Goal: Share content: Share content

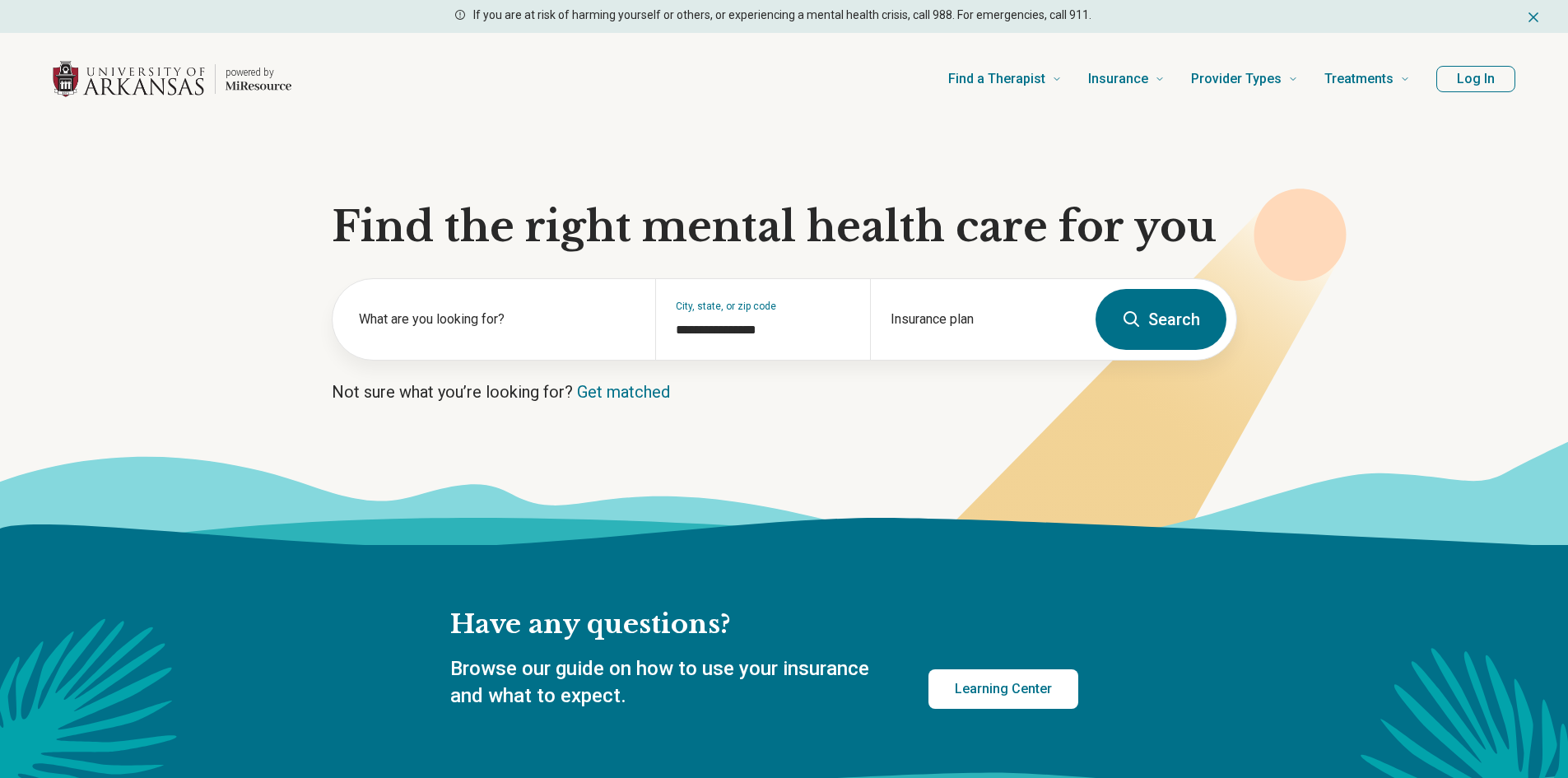
click at [1454, 86] on button "Log In" at bounding box center [1475, 79] width 79 height 26
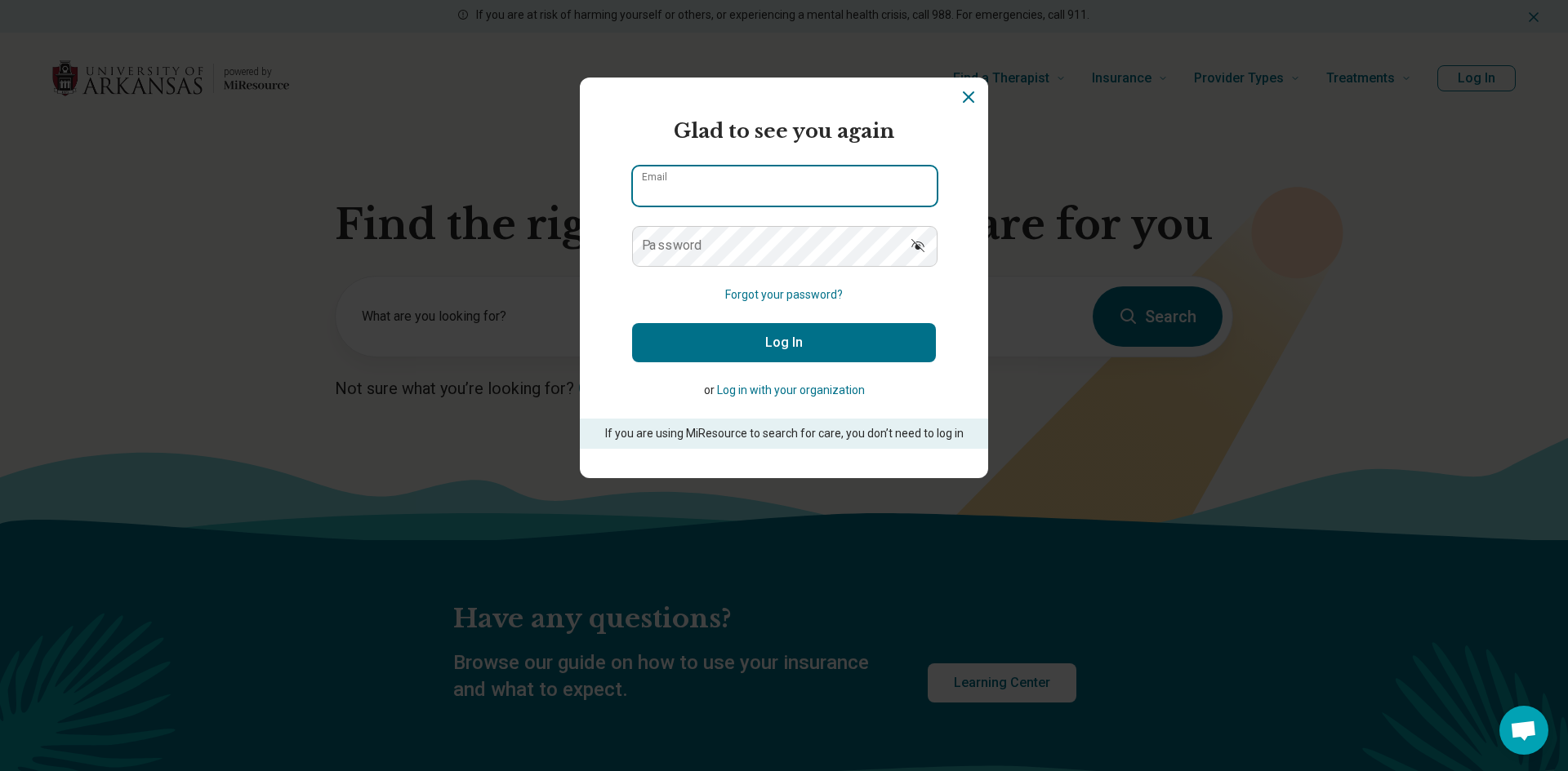
click at [657, 194] on input "Email" at bounding box center [785, 185] width 304 height 39
type input "**********"
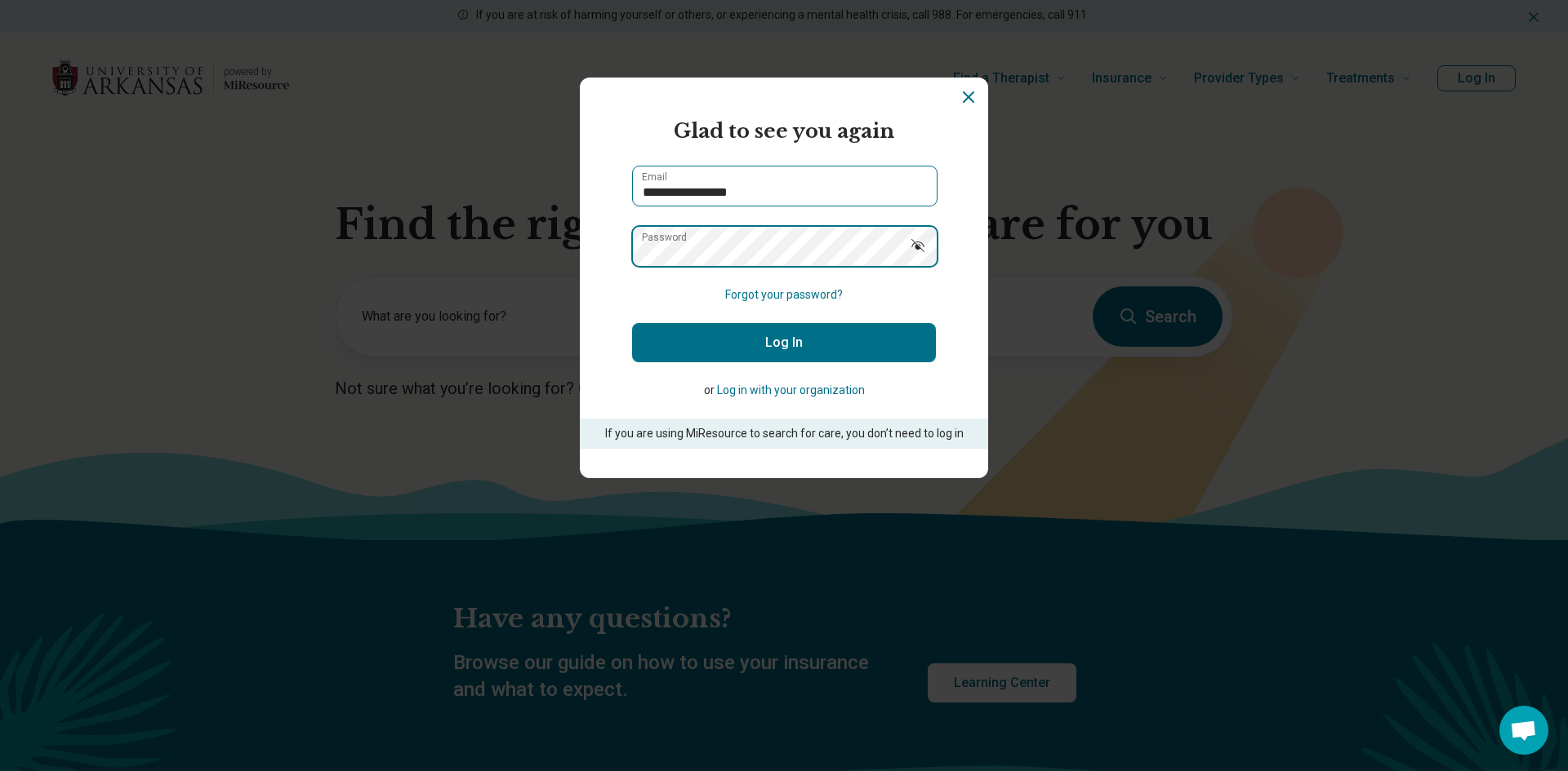
click at [632, 323] on button "Log In" at bounding box center [784, 342] width 304 height 39
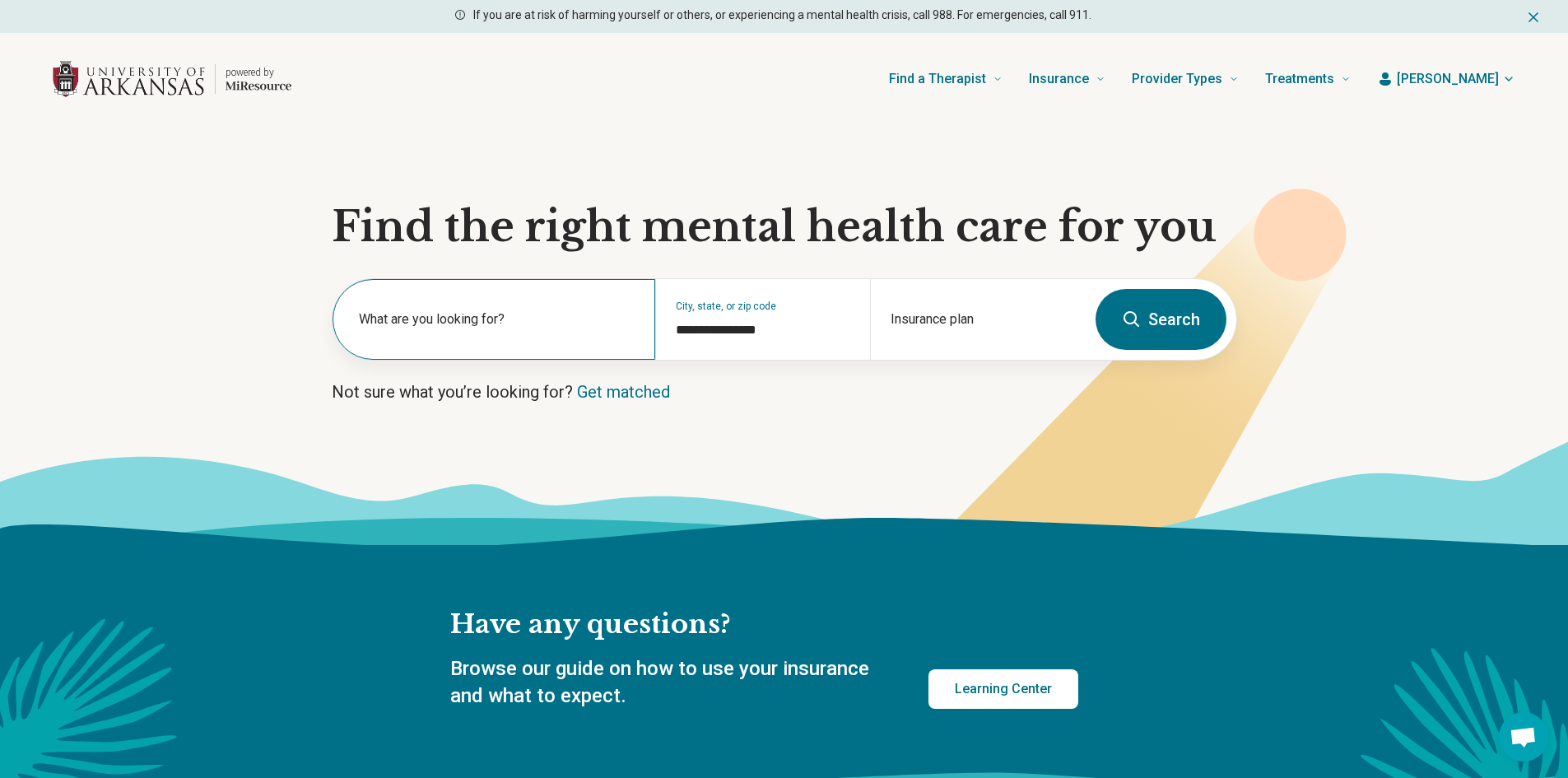
click at [510, 309] on div "What are you looking for?" at bounding box center [493, 319] width 322 height 80
click at [504, 330] on input "text" at bounding box center [497, 327] width 277 height 19
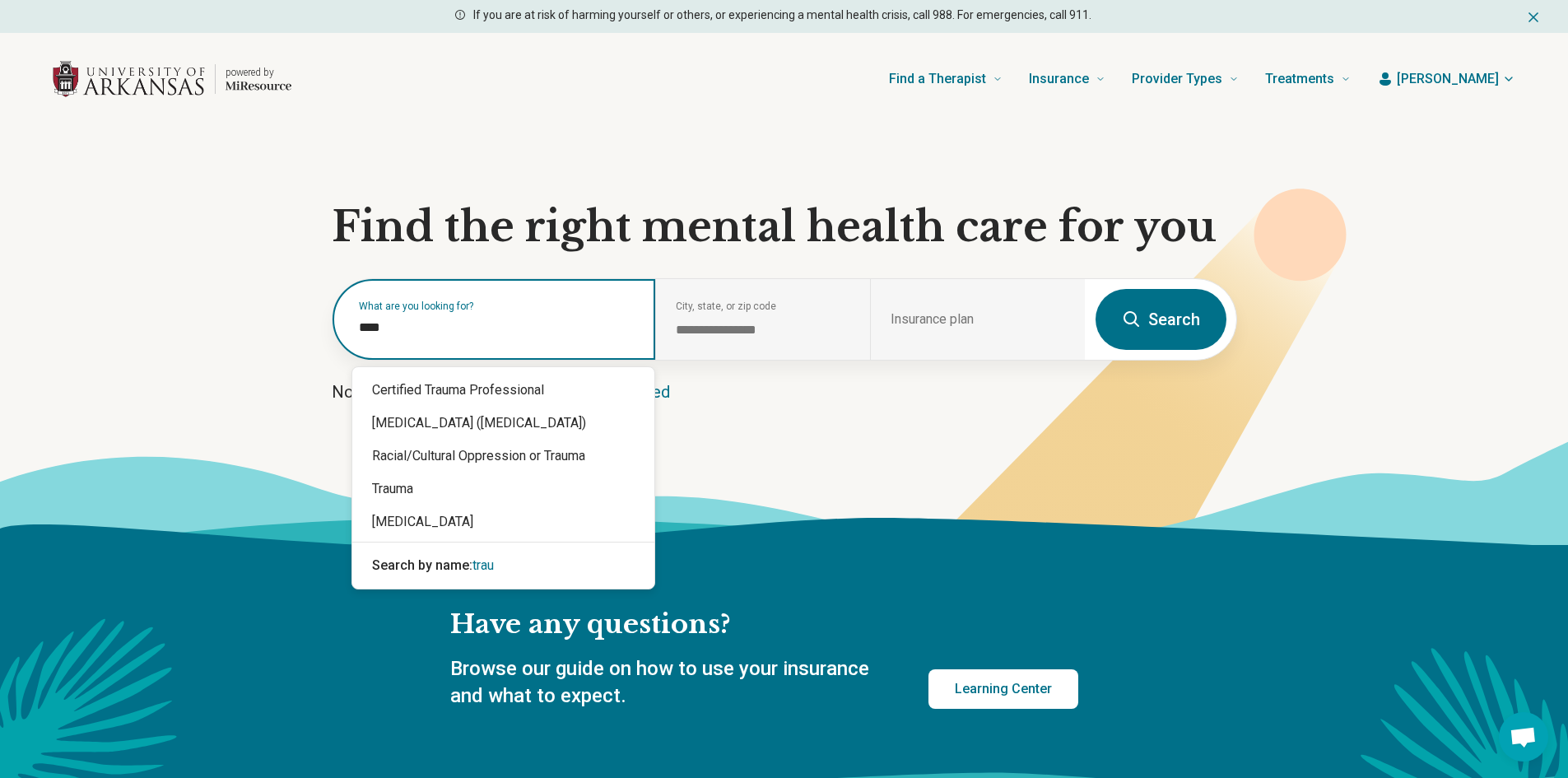
type input "*****"
click at [423, 479] on div "Trauma" at bounding box center [503, 488] width 302 height 33
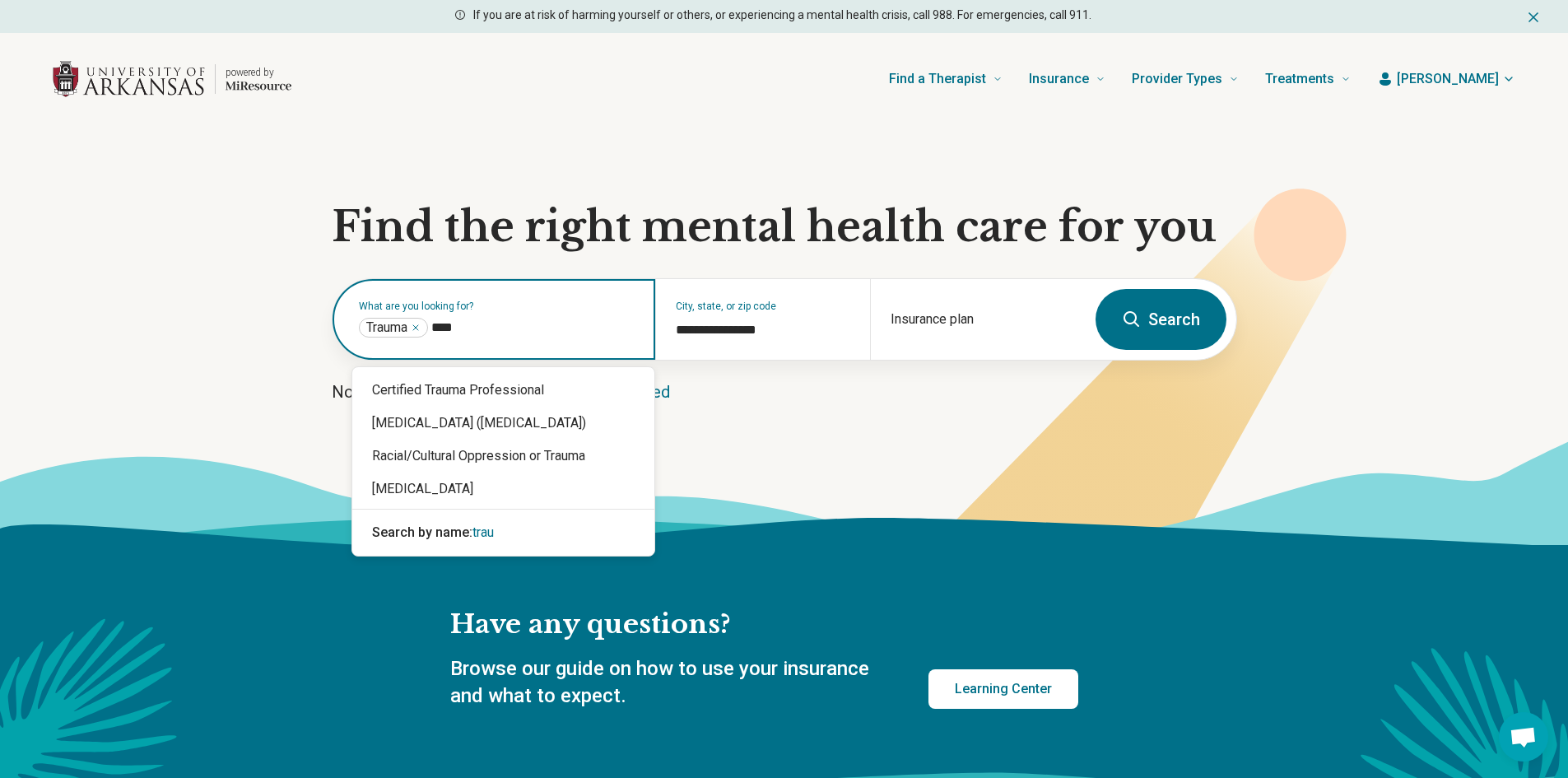
type input "*****"
click at [480, 496] on div "[MEDICAL_DATA]" at bounding box center [503, 488] width 302 height 33
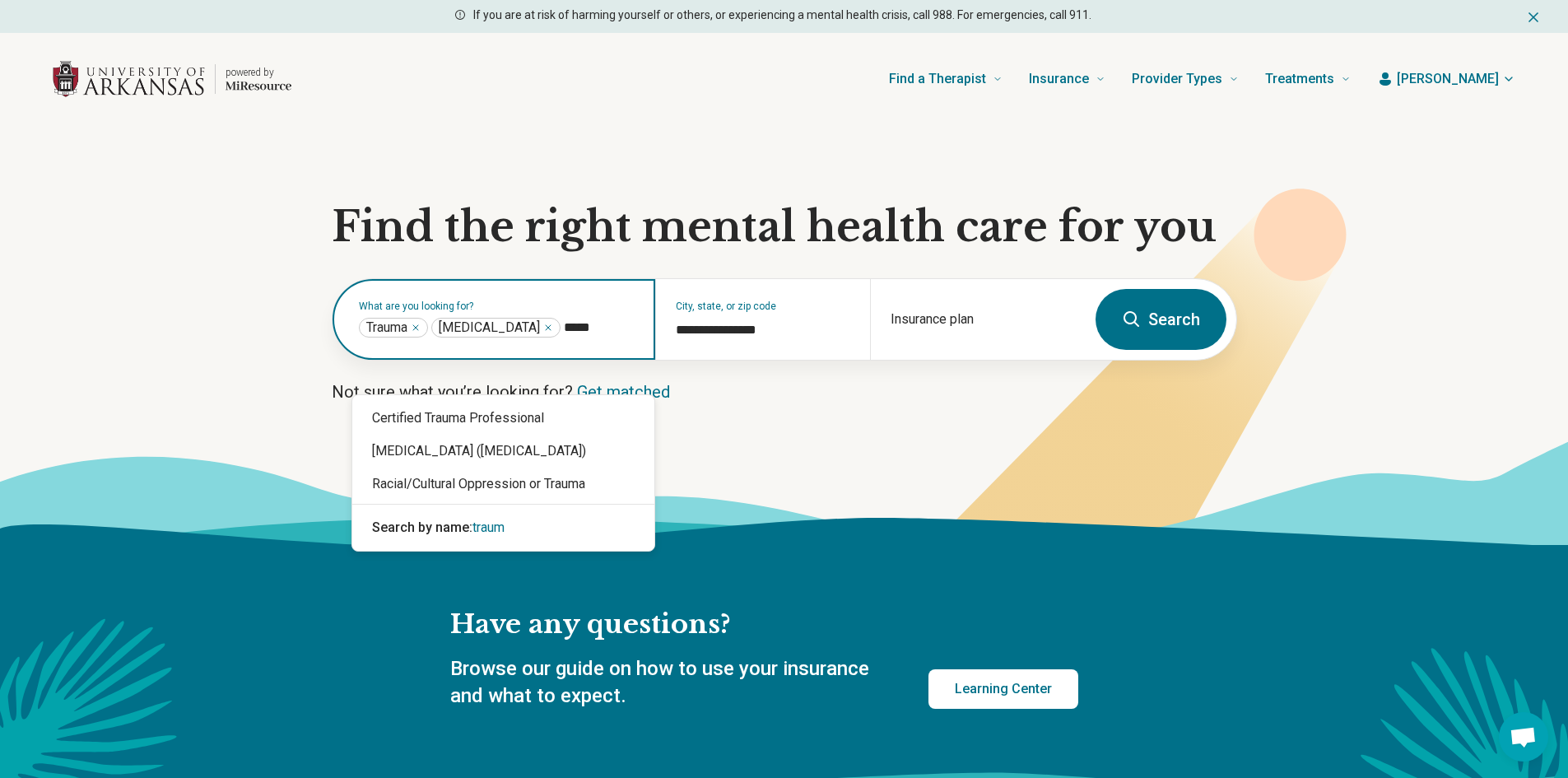
type input "******"
click at [498, 428] on div "Certified Trauma Professional" at bounding box center [503, 418] width 302 height 33
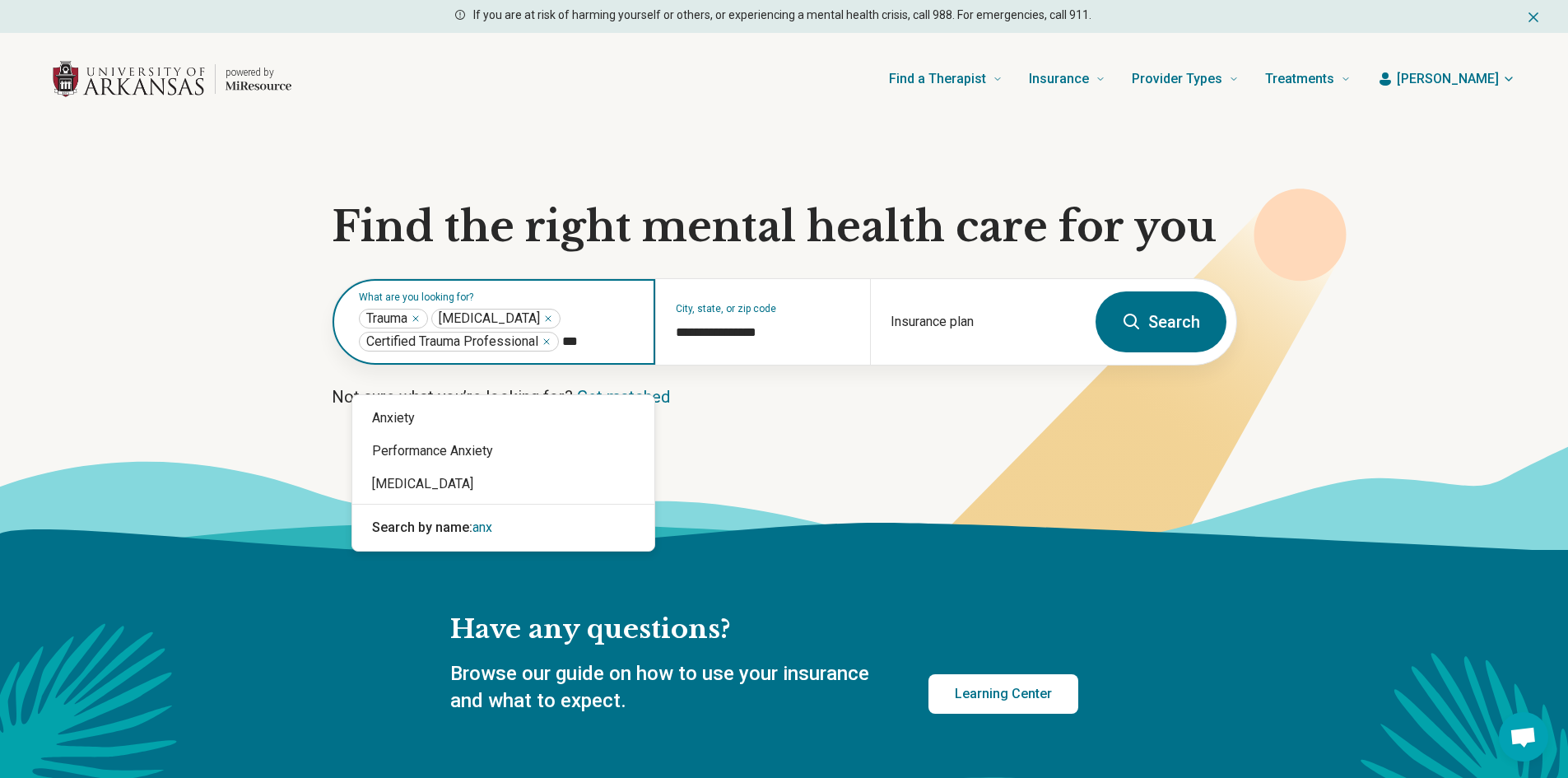
type input "****"
click at [491, 431] on div "Anxiety" at bounding box center [503, 418] width 302 height 33
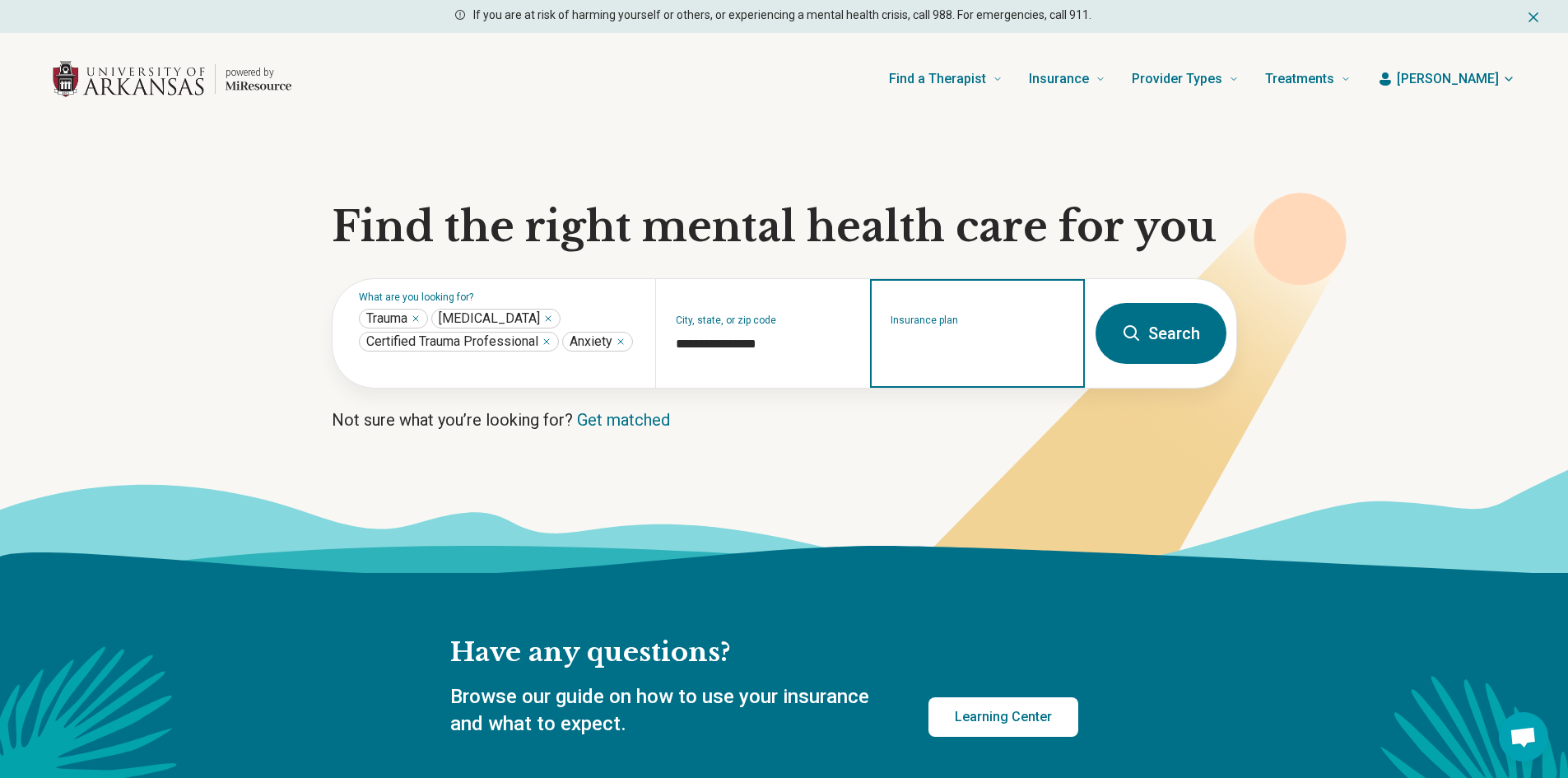
click at [939, 354] on input "Insurance plan" at bounding box center [977, 344] width 174 height 19
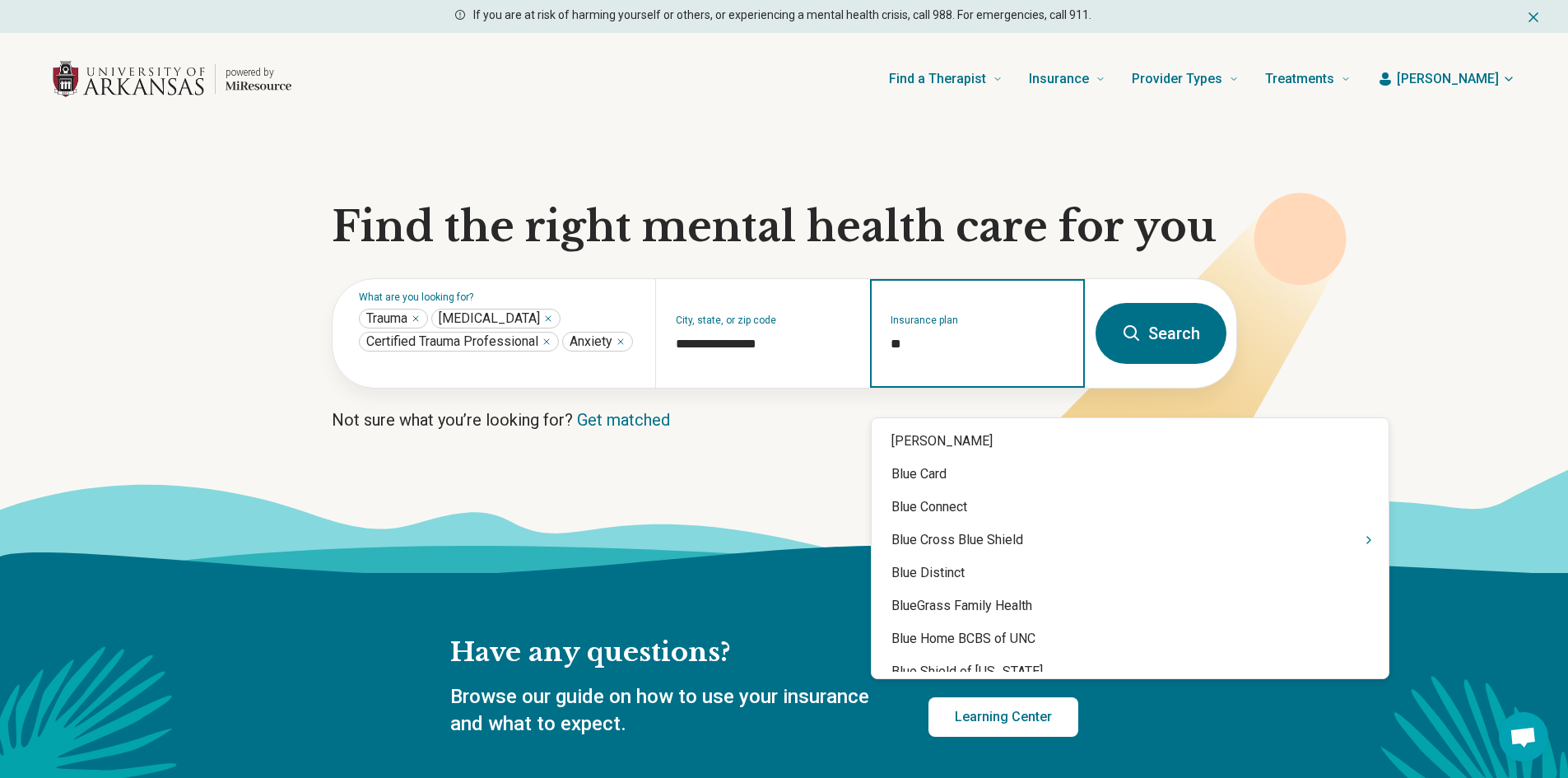
type input "***"
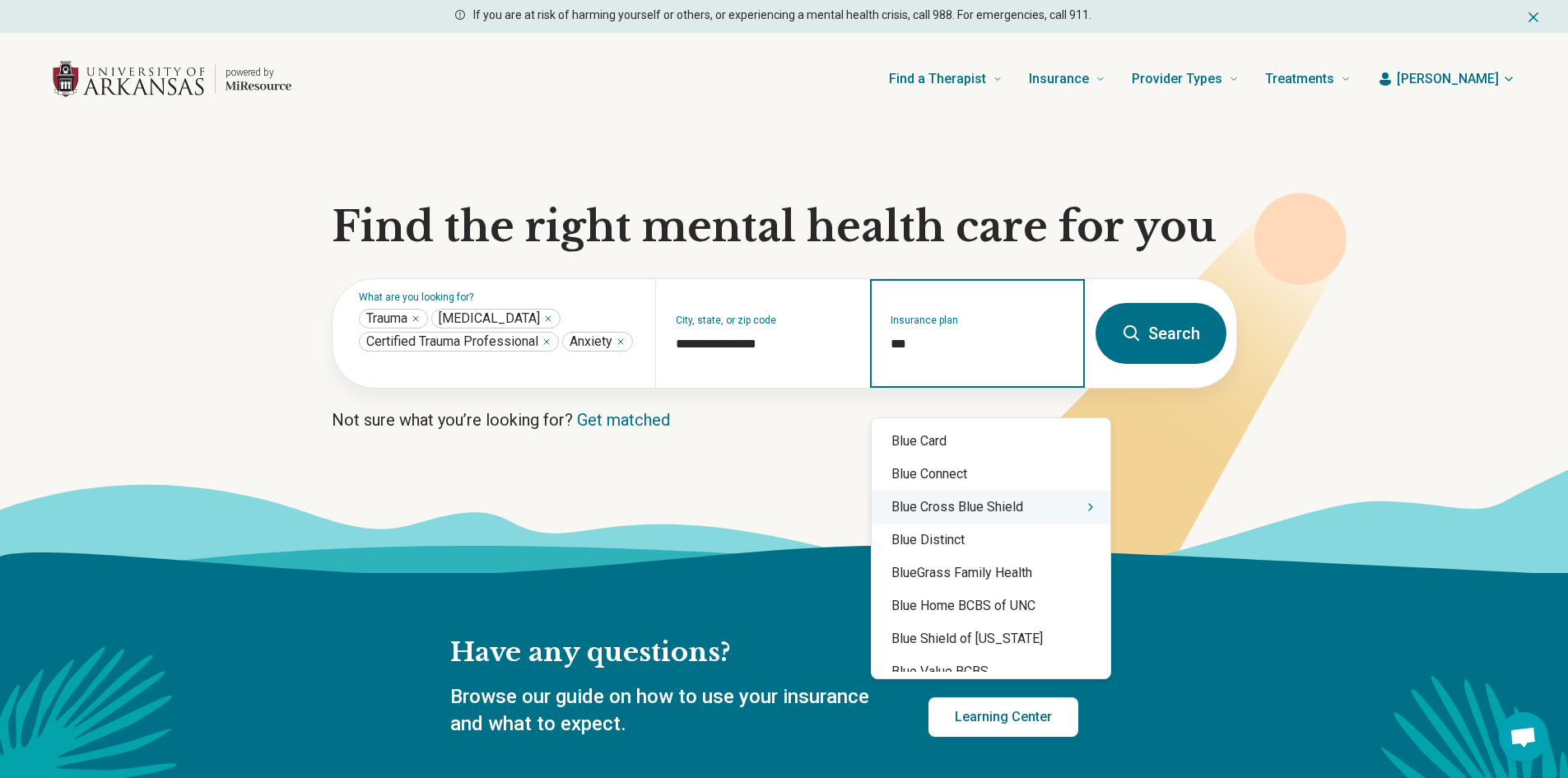
click at [962, 521] on div "Blue Cross Blue Shield" at bounding box center [991, 507] width 239 height 33
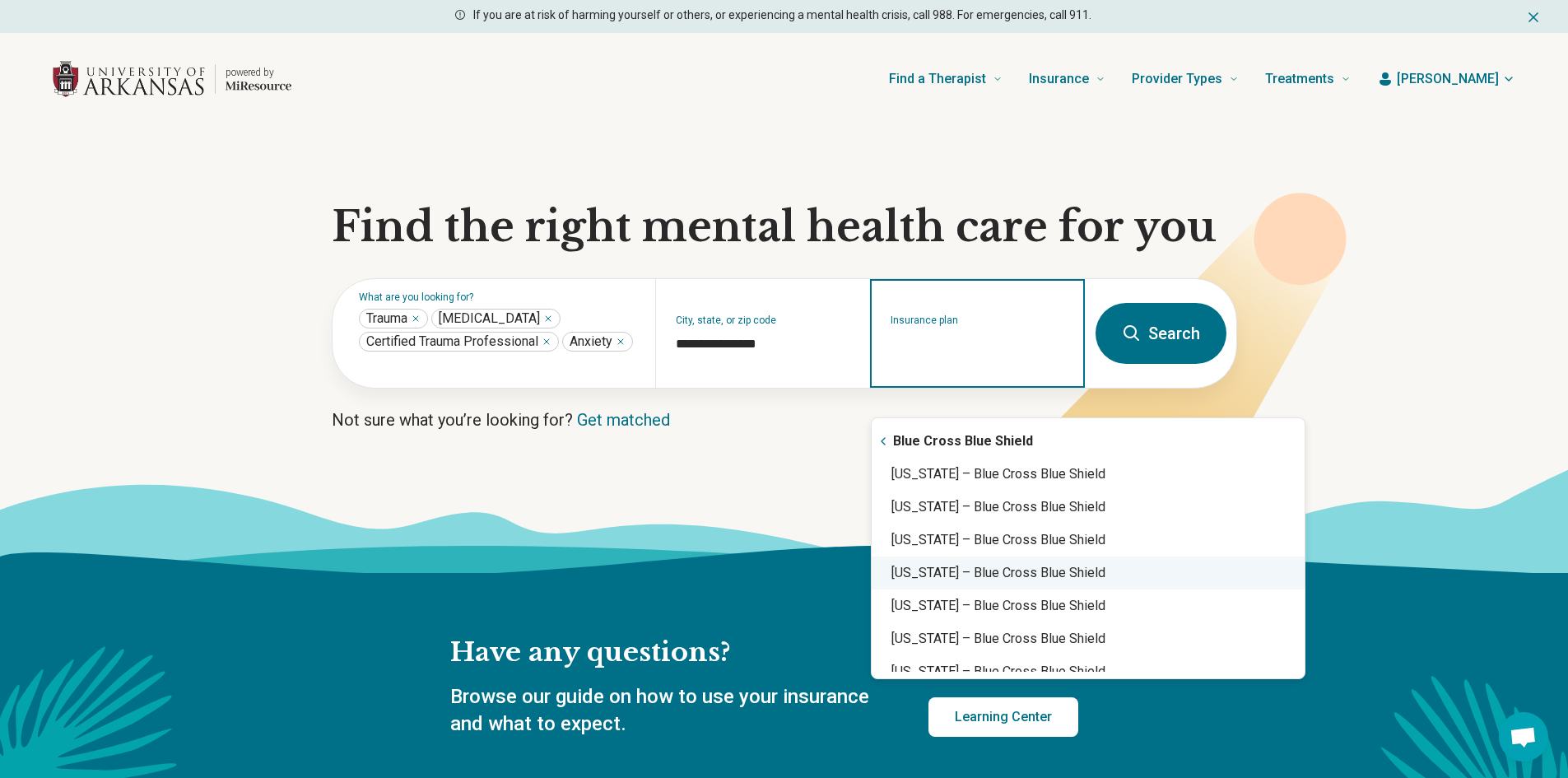
click at [949, 571] on div "[US_STATE] – Blue Cross Blue Shield" at bounding box center [1088, 573] width 433 height 33
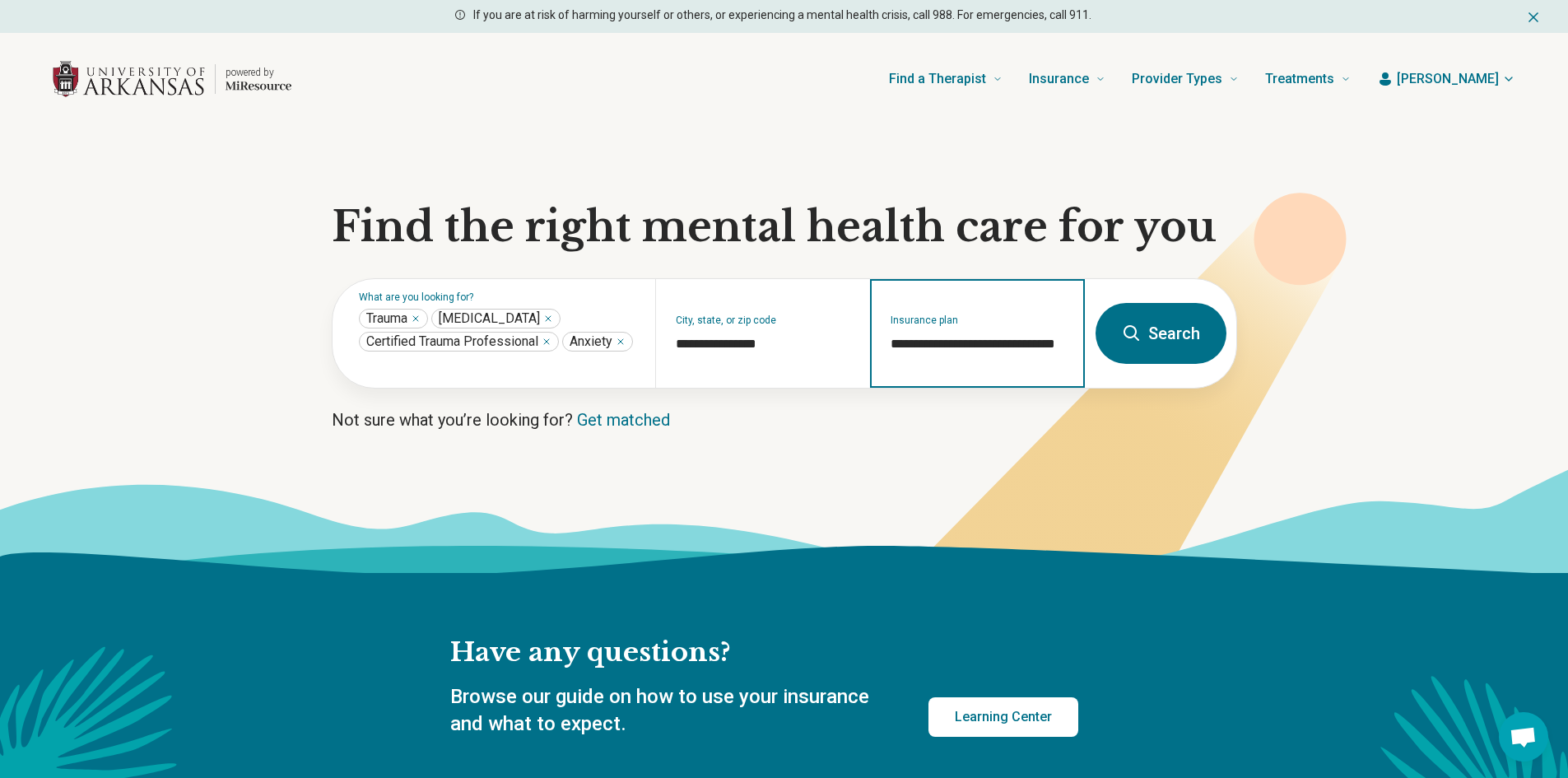
type input "**********"
click at [1120, 339] on button "Search" at bounding box center [1161, 334] width 131 height 61
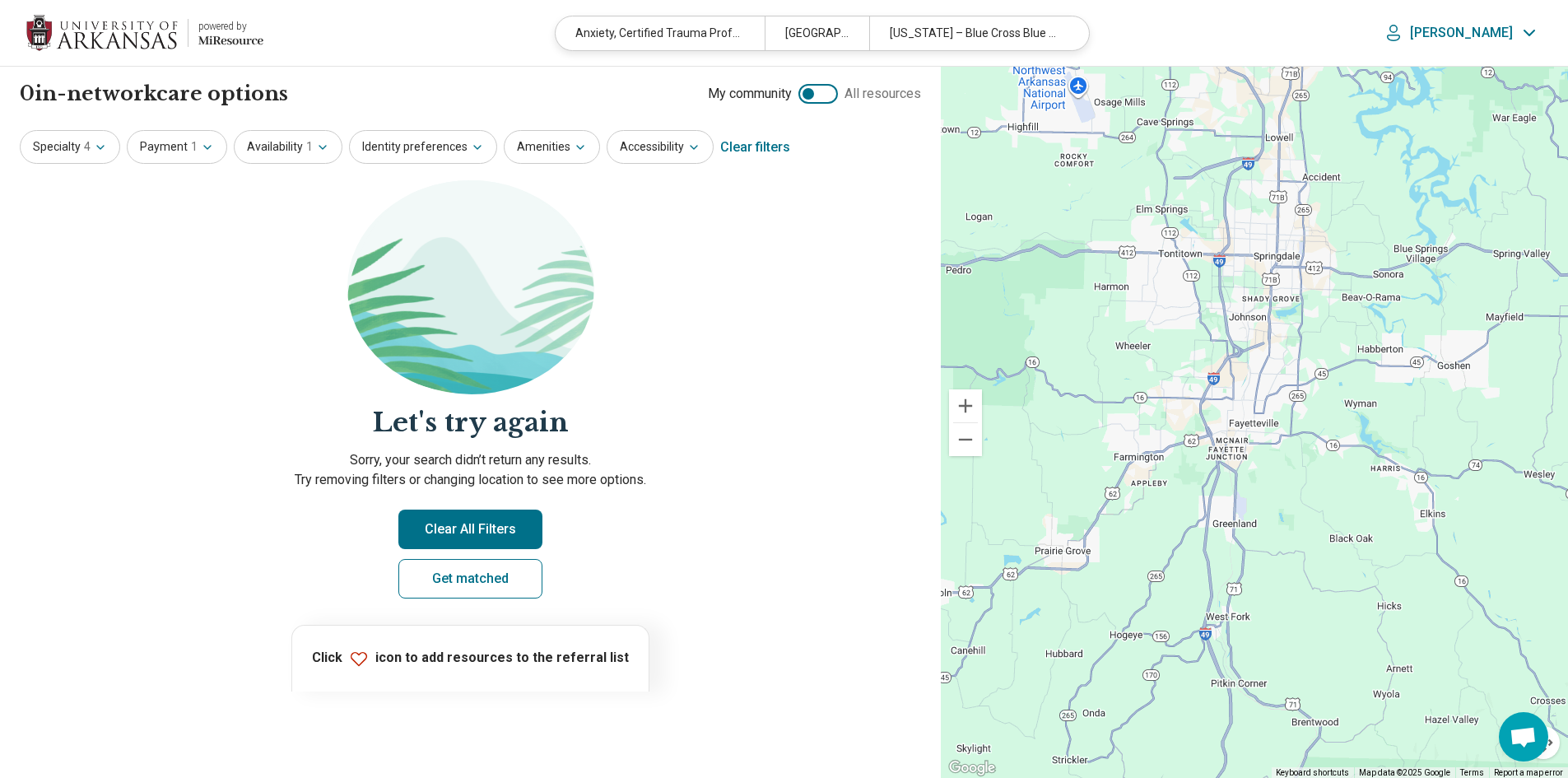
click at [221, 164] on div "Payment 1" at bounding box center [177, 147] width 101 height 34
click at [193, 148] on span "1" at bounding box center [195, 146] width 7 height 17
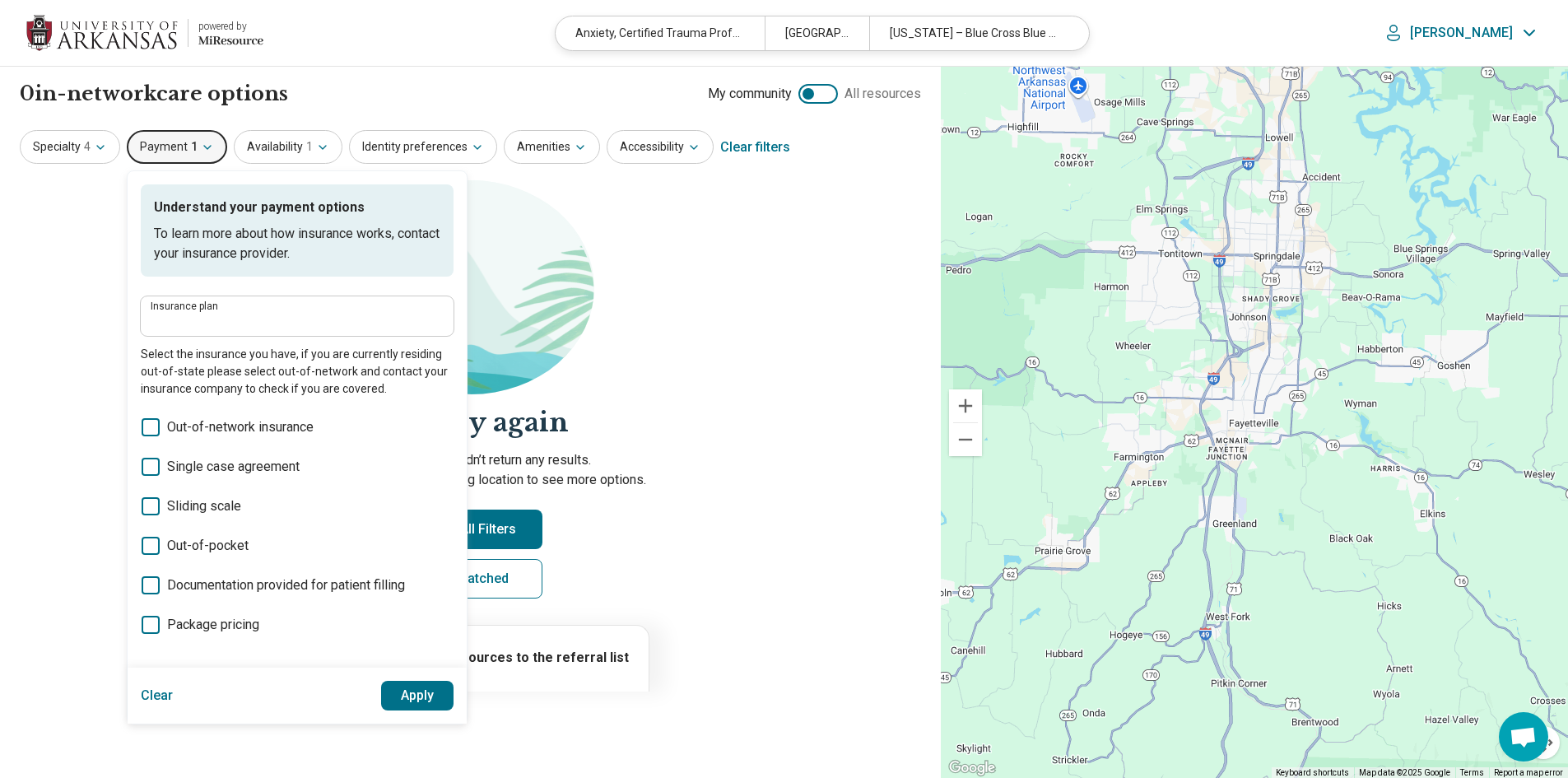
type input "**********"
click at [397, 690] on button "Apply" at bounding box center [417, 695] width 74 height 30
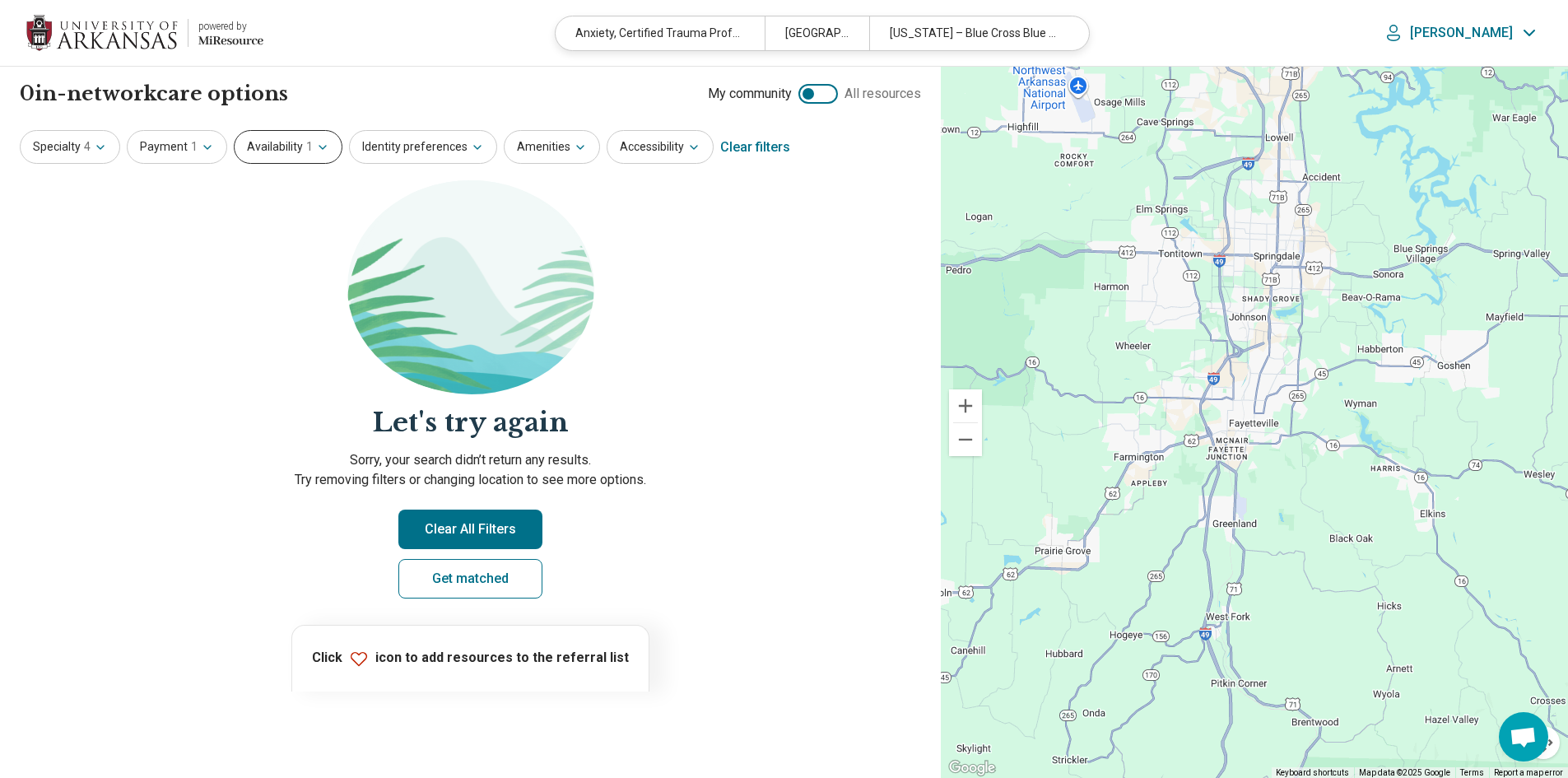
click at [290, 154] on button "Availability 1" at bounding box center [288, 147] width 108 height 34
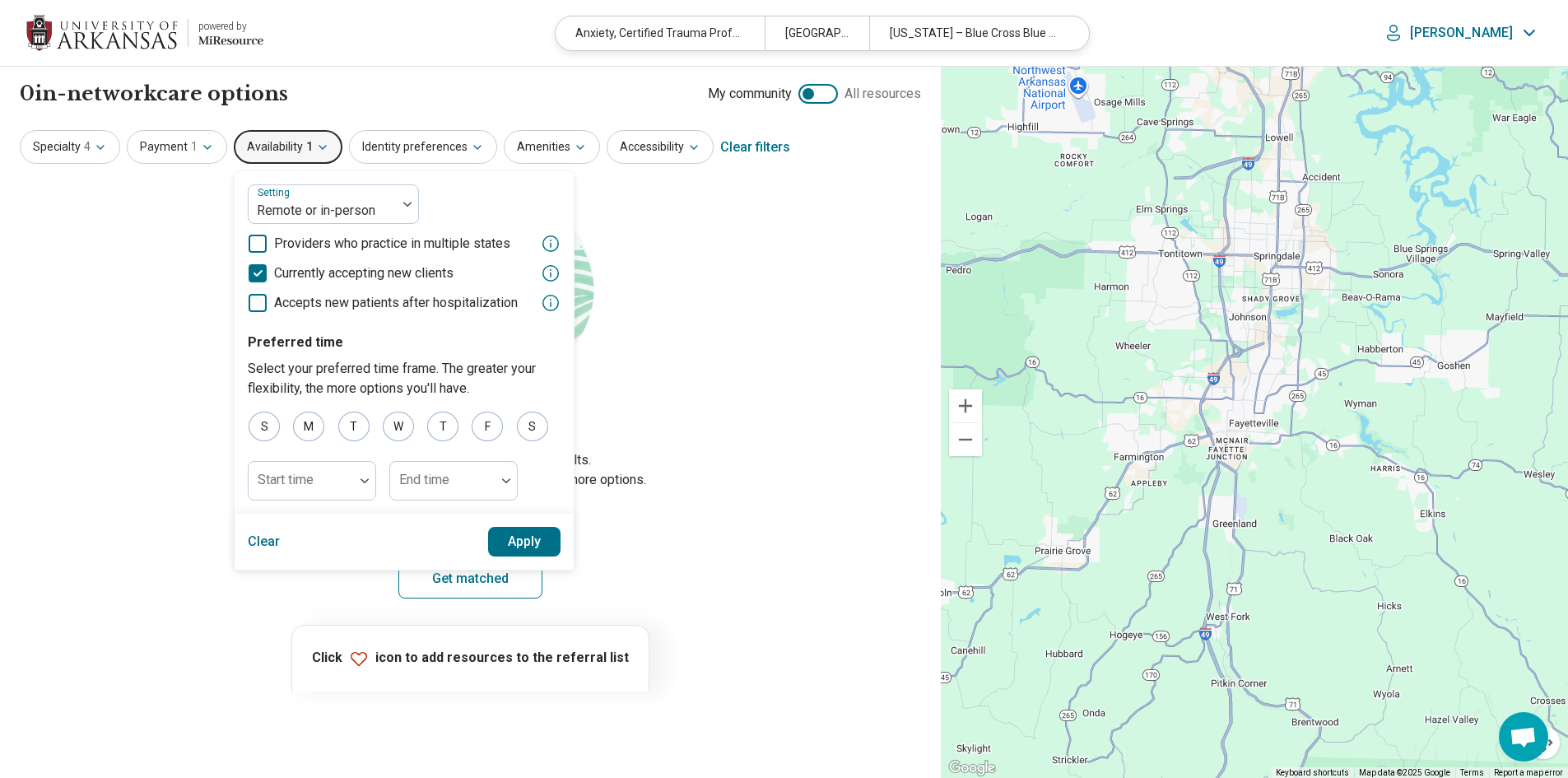
click at [254, 544] on button "Clear" at bounding box center [264, 542] width 33 height 30
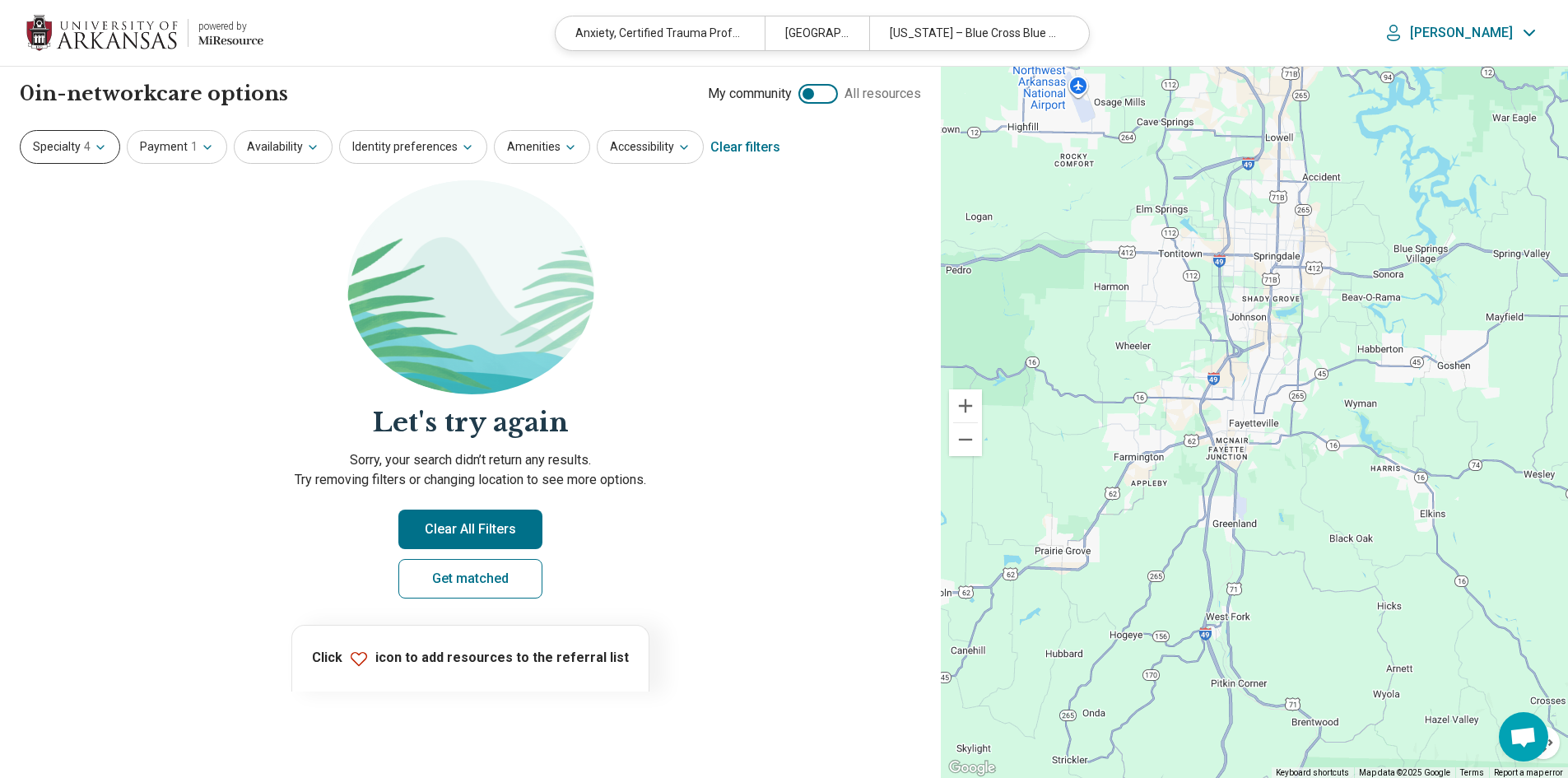
click at [72, 147] on button "Specialty 4" at bounding box center [69, 147] width 101 height 34
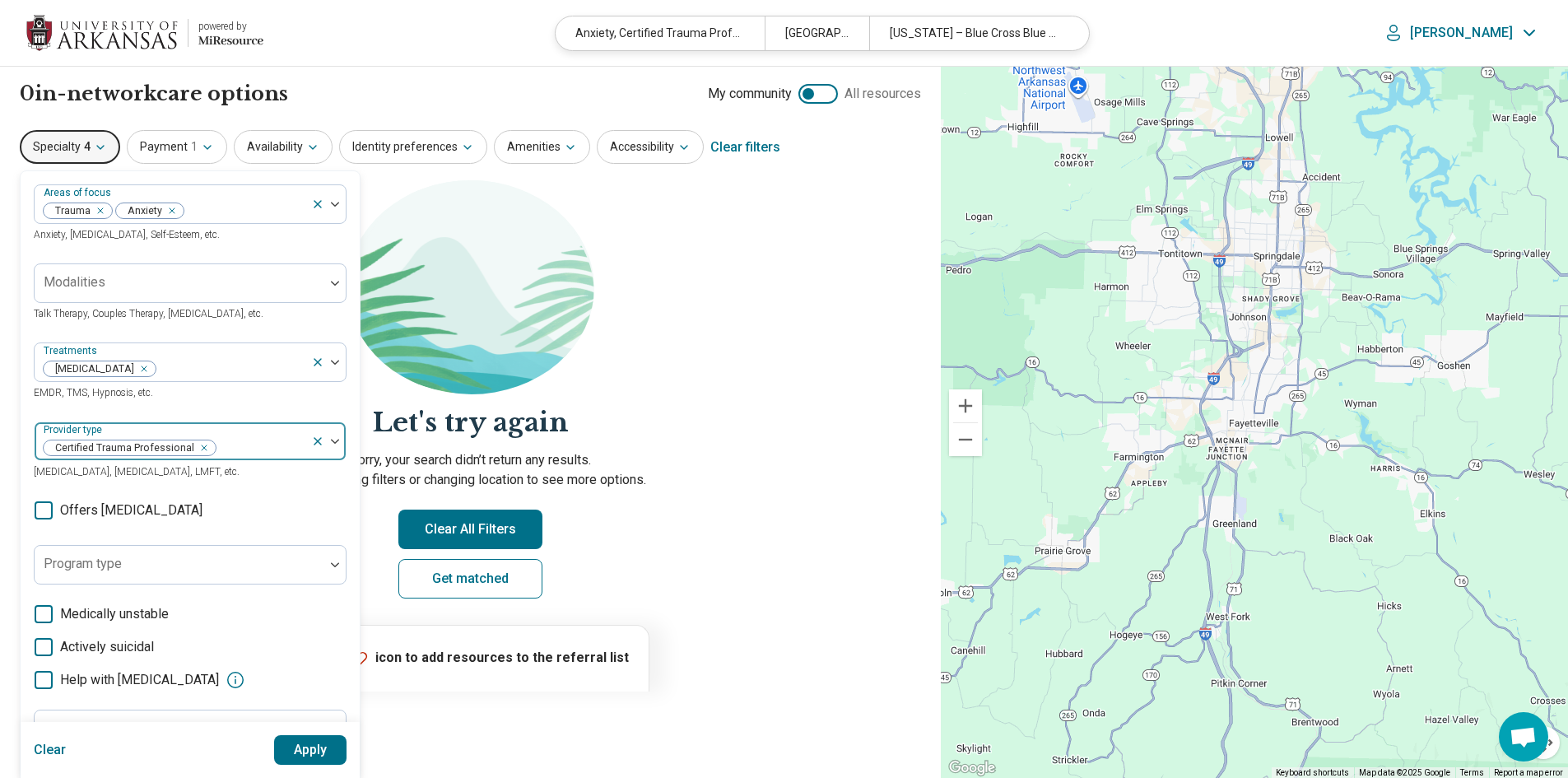
click at [197, 446] on icon "Remove [object Object]" at bounding box center [200, 447] width 6 height 6
click at [151, 362] on div "Remove [object Object]" at bounding box center [140, 368] width 19 height 19
click at [317, 747] on button "Apply" at bounding box center [311, 750] width 74 height 30
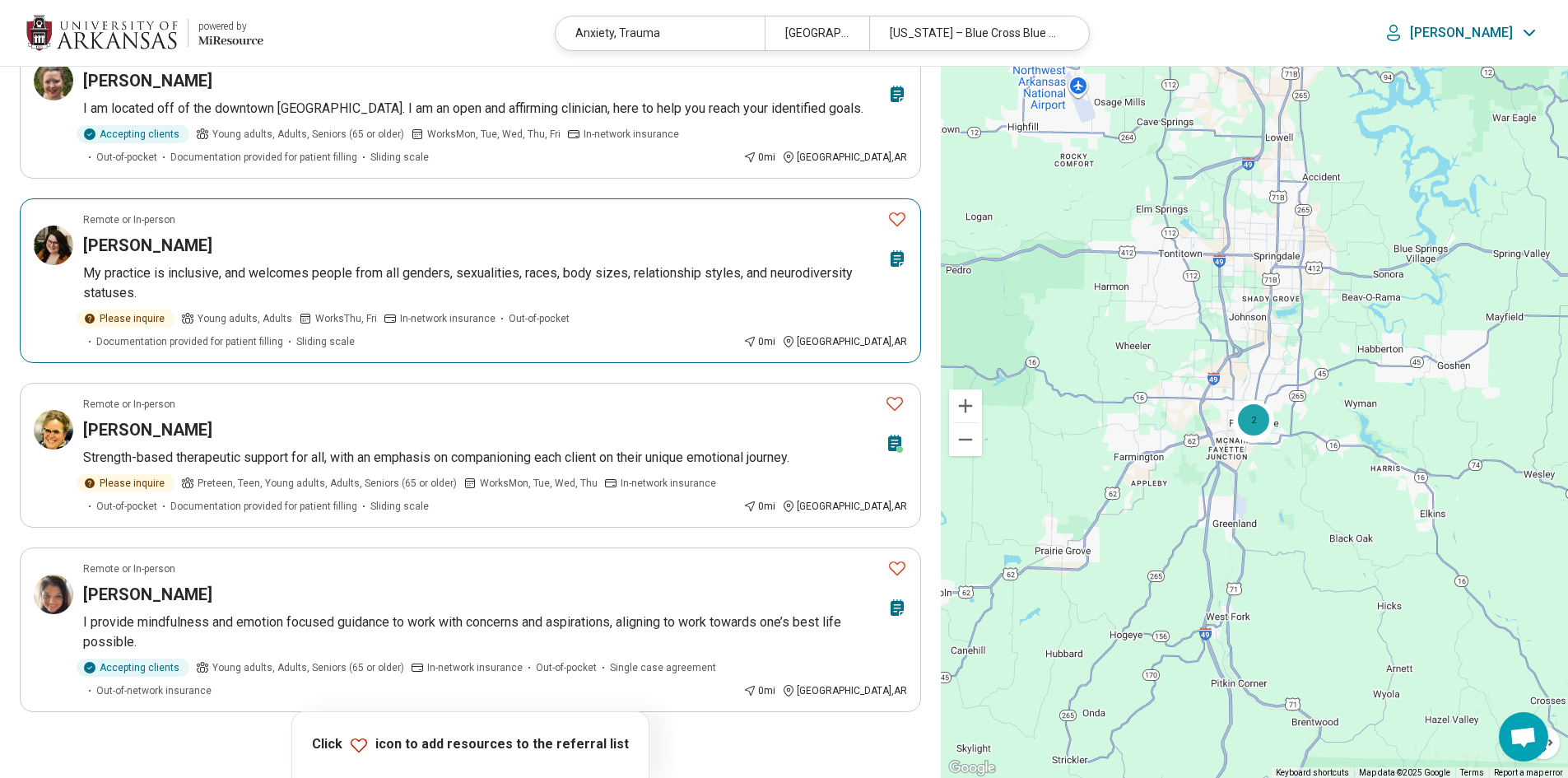
scroll to position [1235, 0]
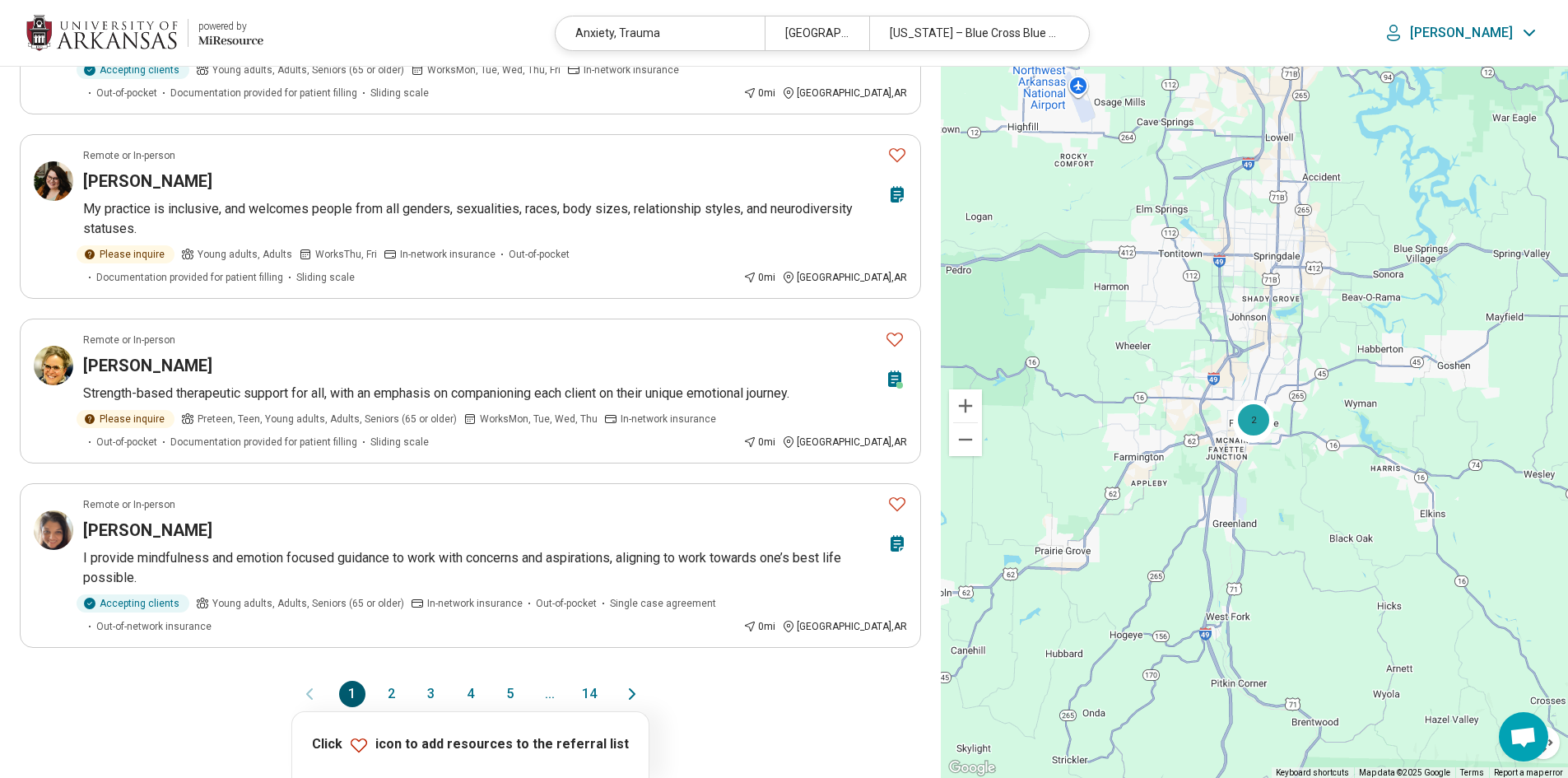
click at [388, 681] on button "2" at bounding box center [391, 693] width 26 height 26
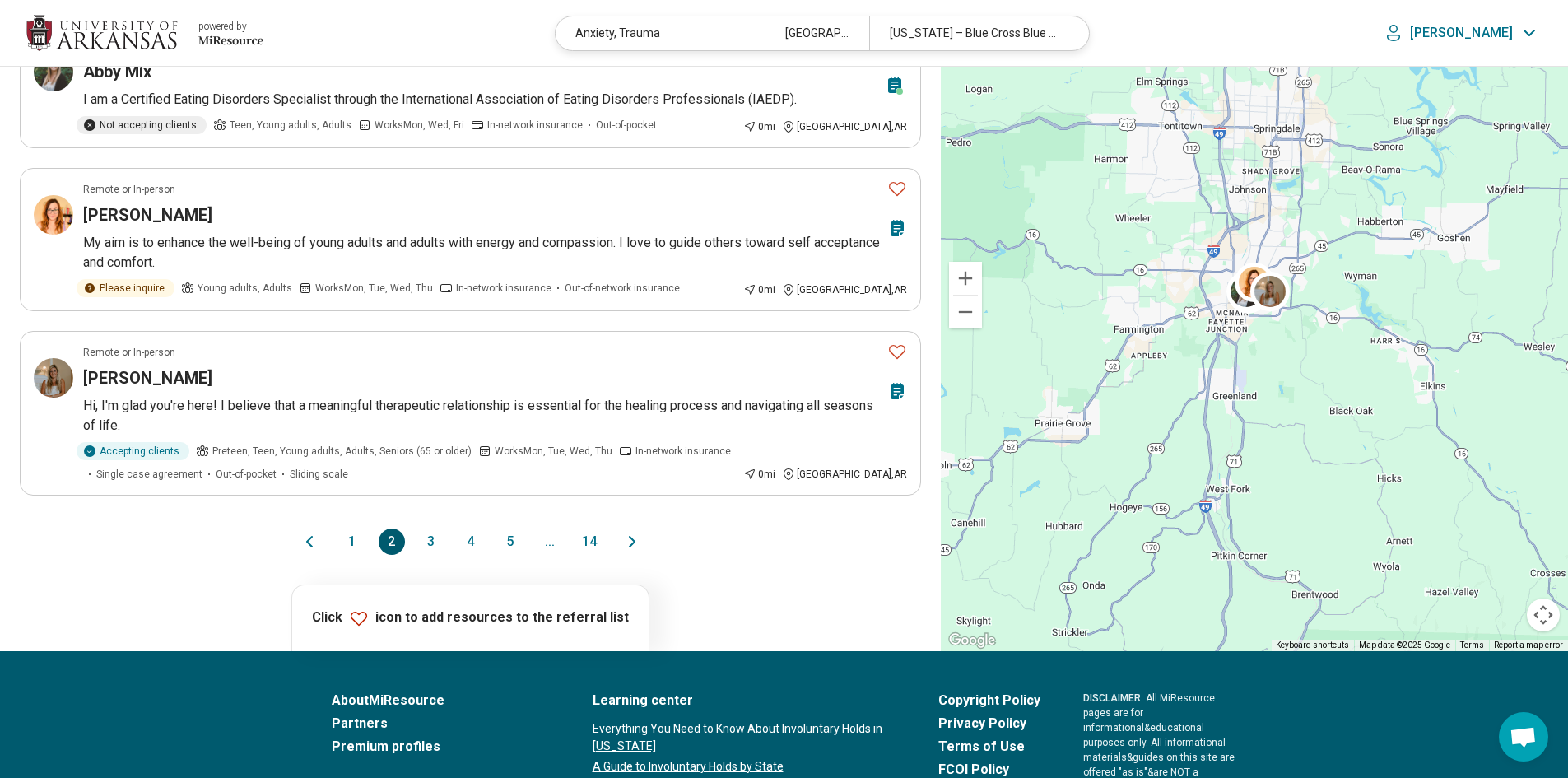
scroll to position [1400, 0]
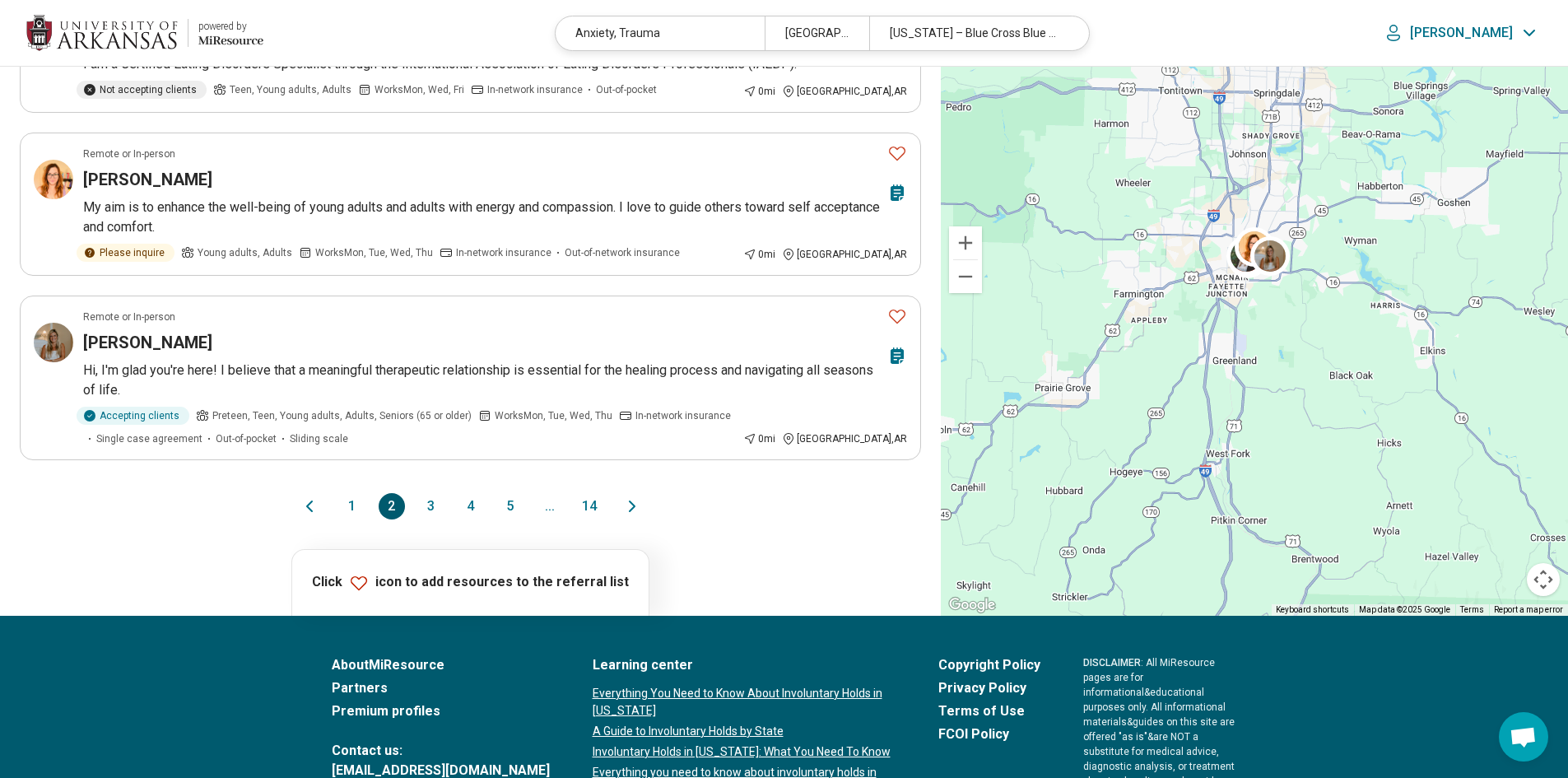
click at [426, 494] on button "3" at bounding box center [431, 506] width 26 height 26
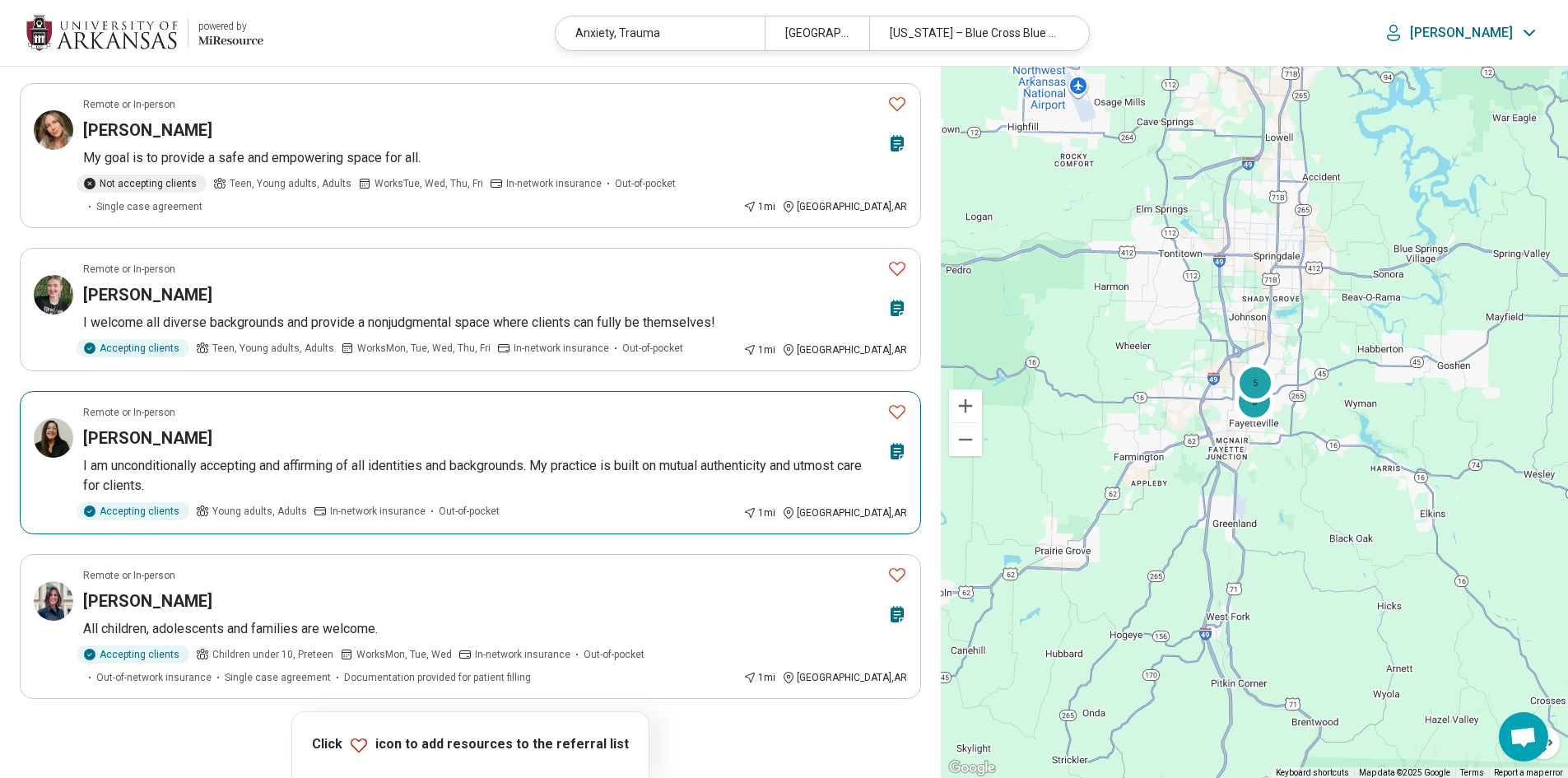
scroll to position [1153, 0]
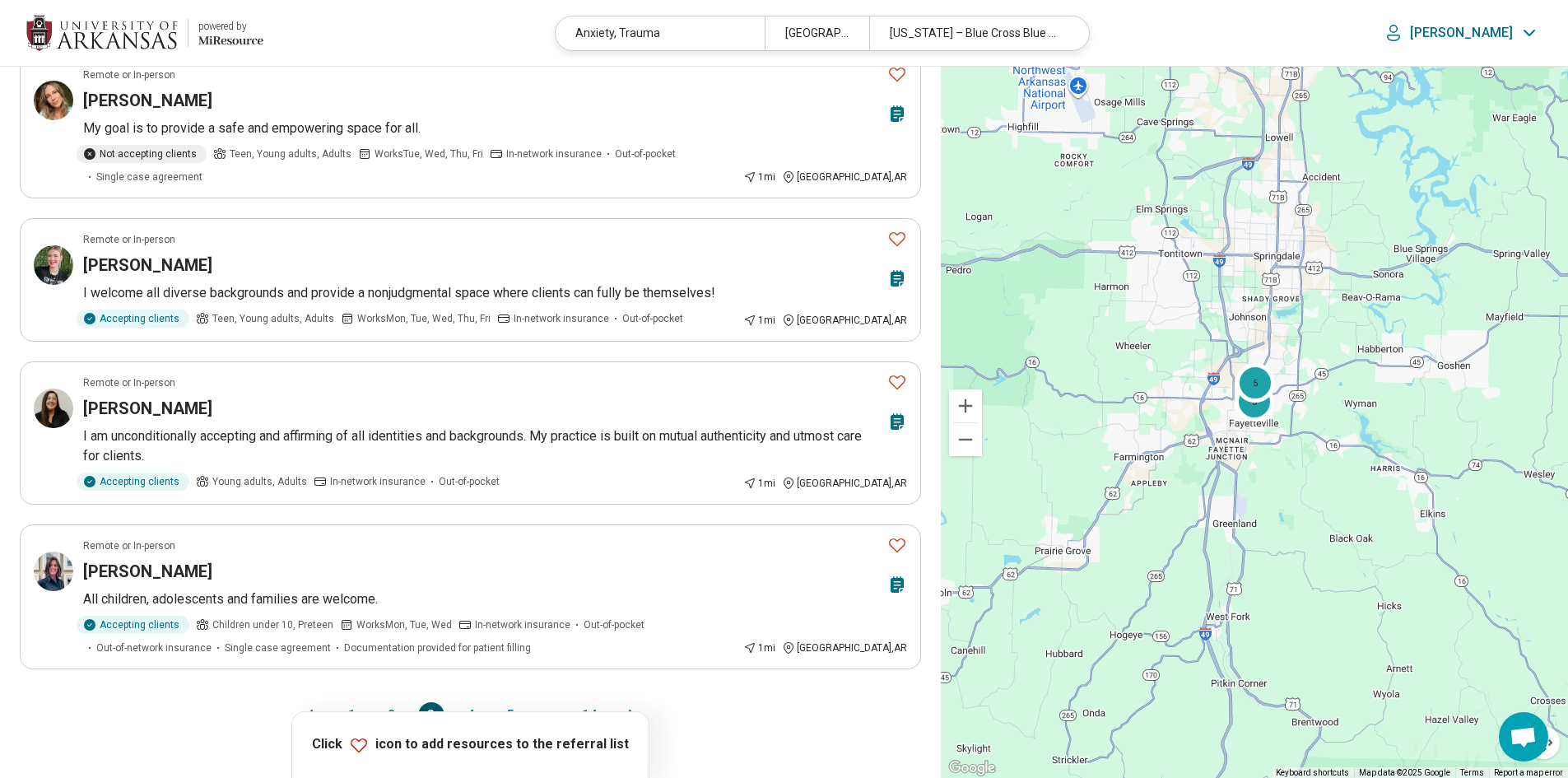
click at [467, 703] on button "4" at bounding box center [470, 715] width 26 height 26
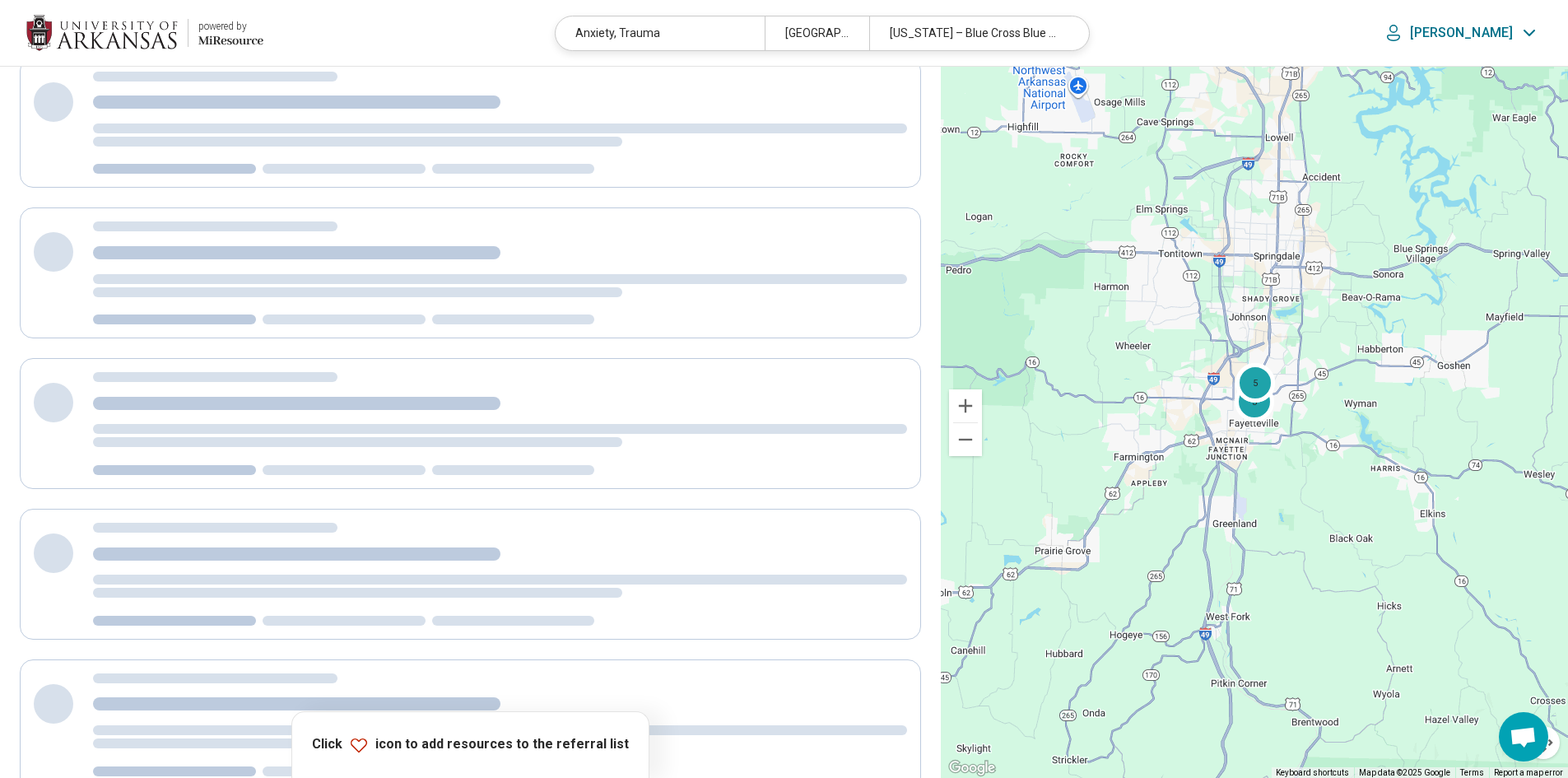
scroll to position [0, 0]
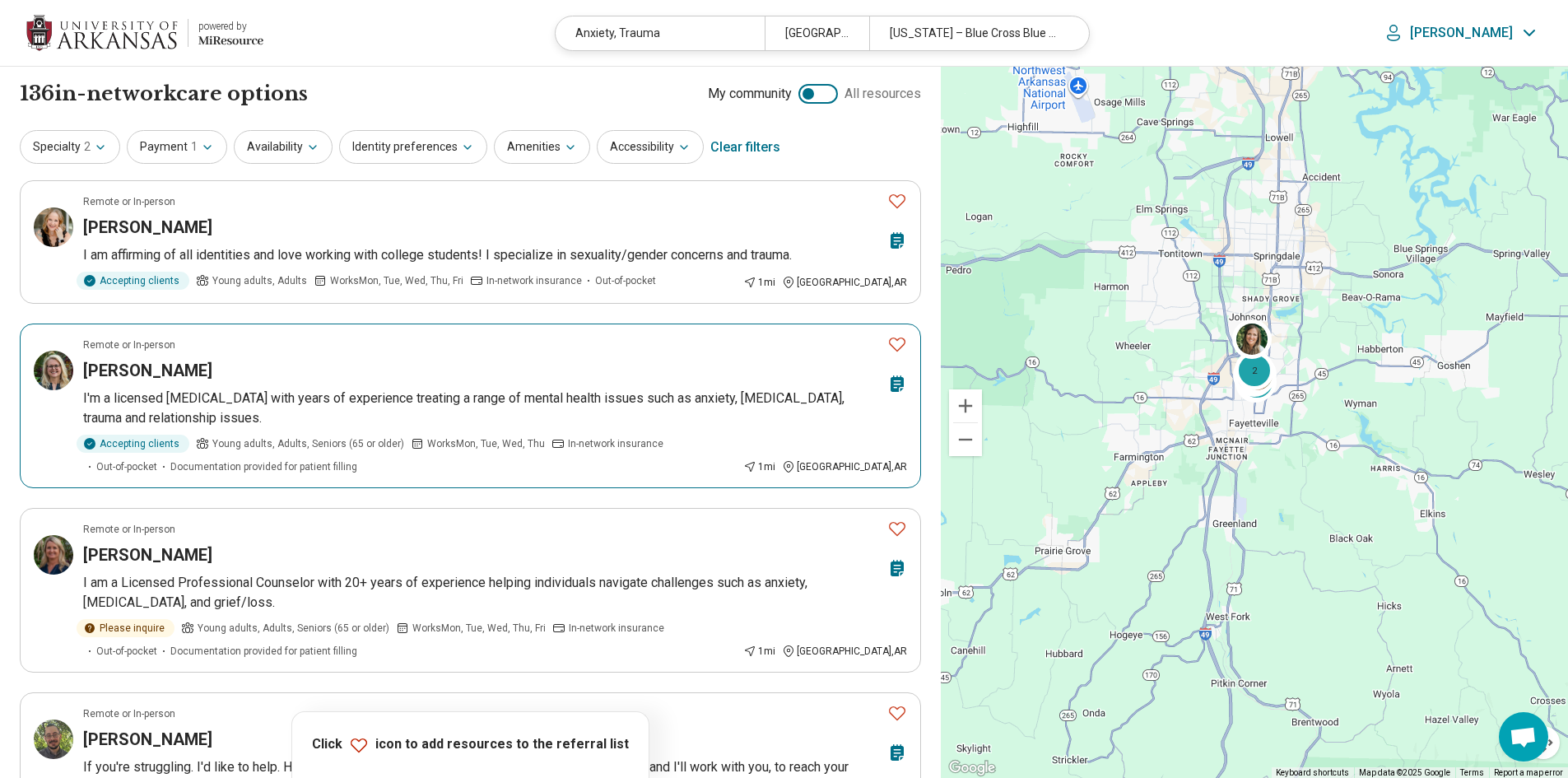
click at [887, 343] on button "Favorite" at bounding box center [897, 345] width 33 height 34
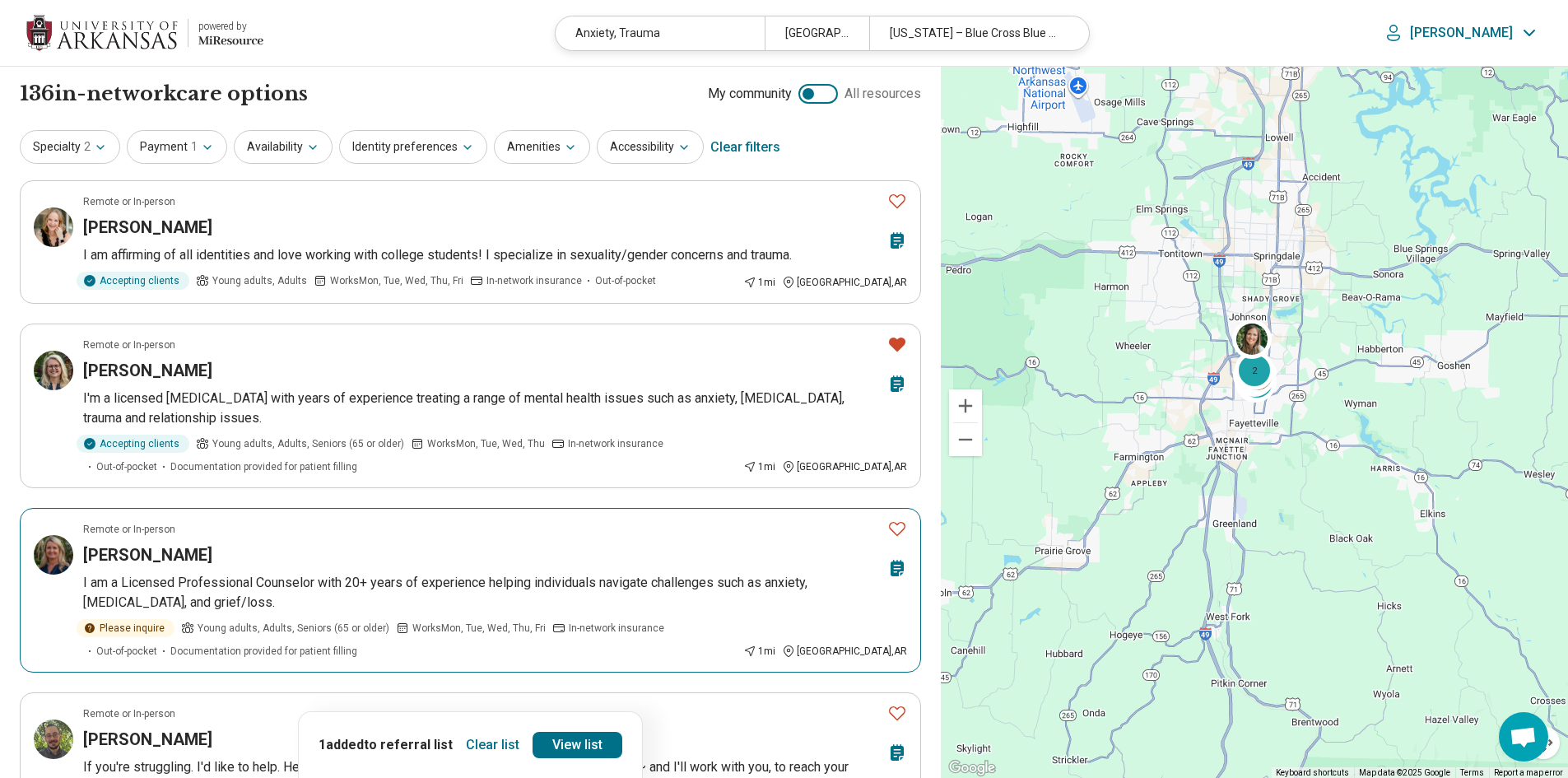
click at [899, 528] on icon "Favorite" at bounding box center [897, 528] width 19 height 19
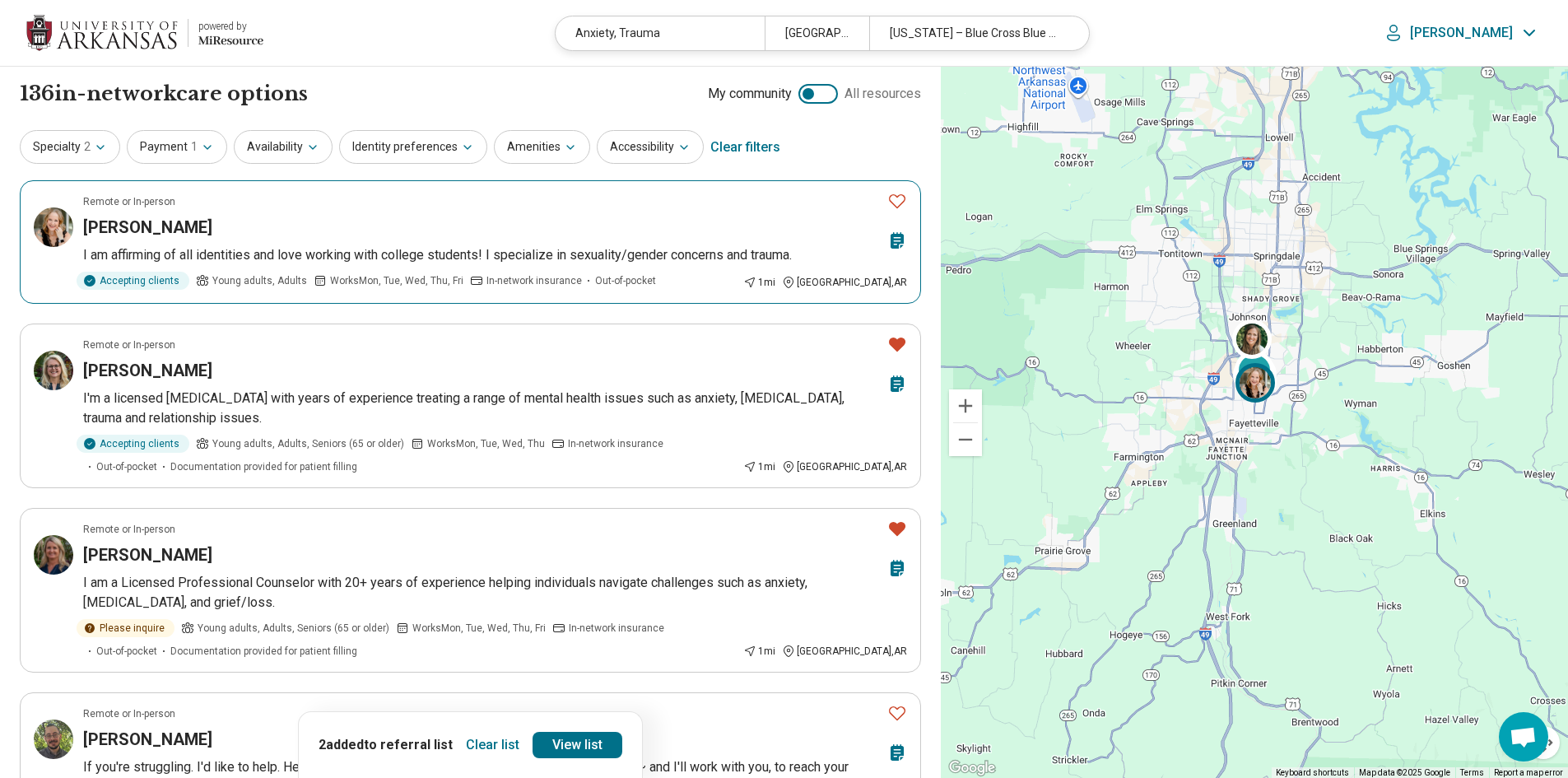
click at [892, 194] on icon "Favorite" at bounding box center [897, 201] width 19 height 19
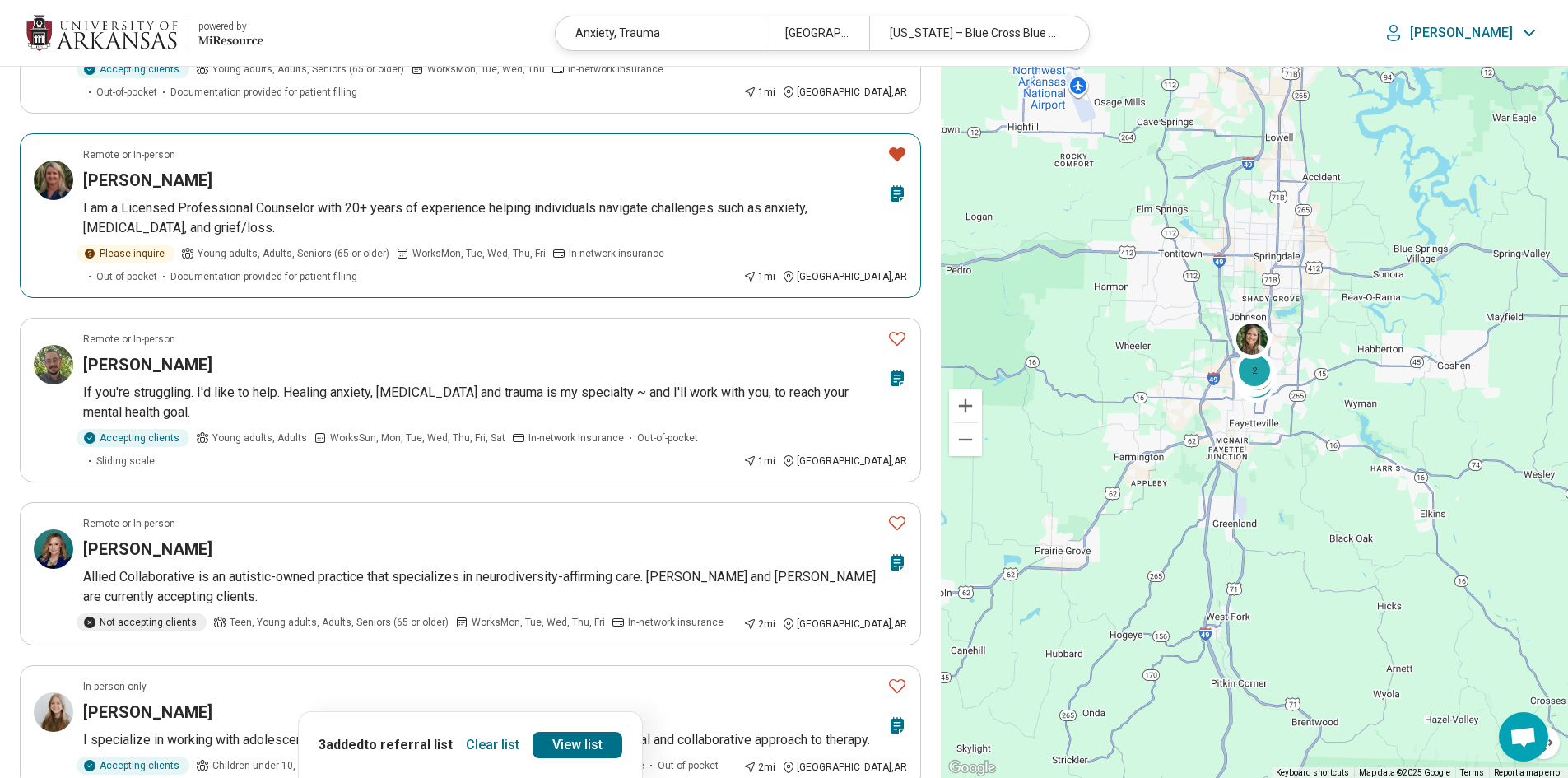
scroll to position [494, 0]
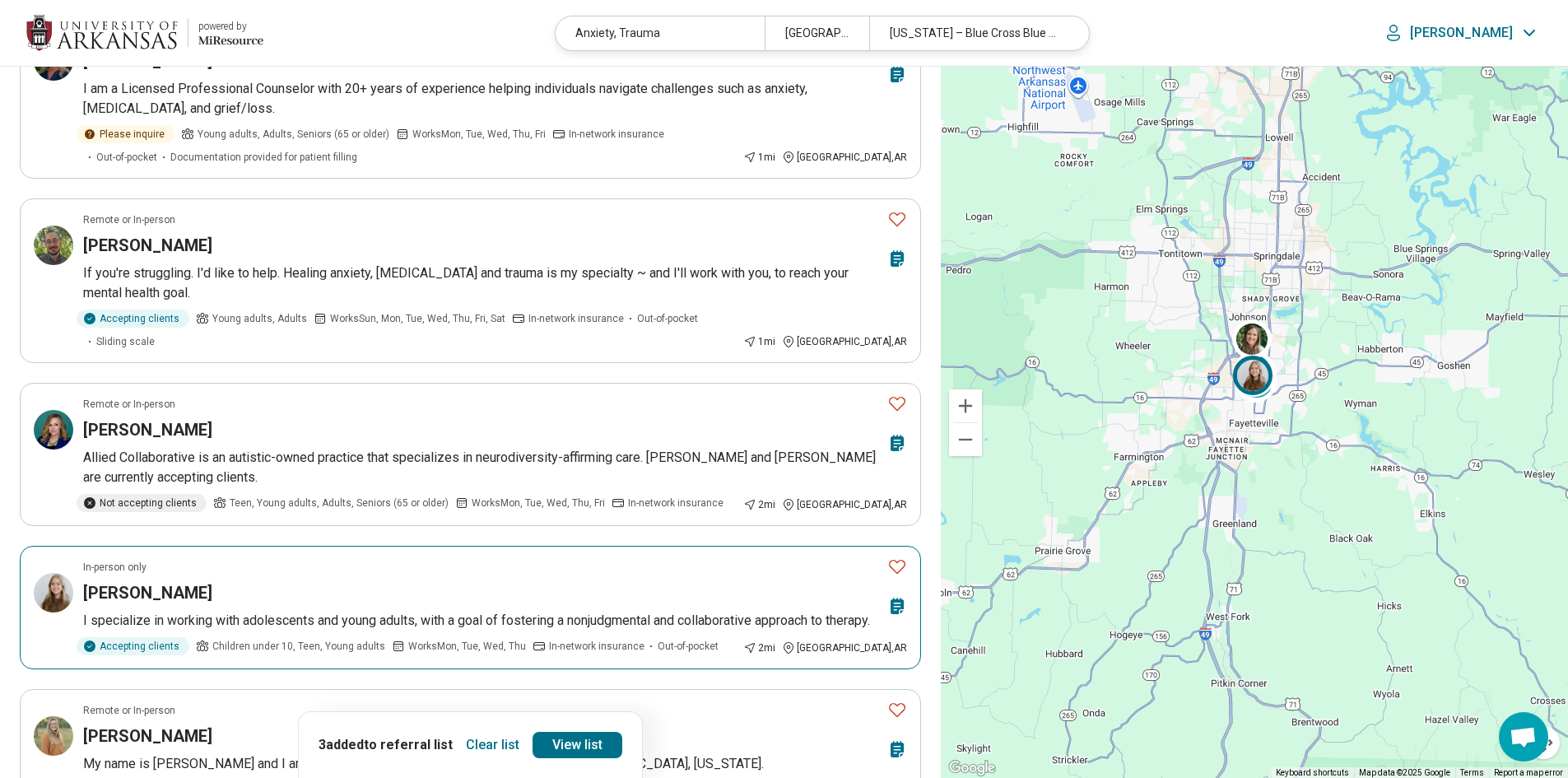
click at [899, 557] on icon "Favorite" at bounding box center [897, 566] width 19 height 19
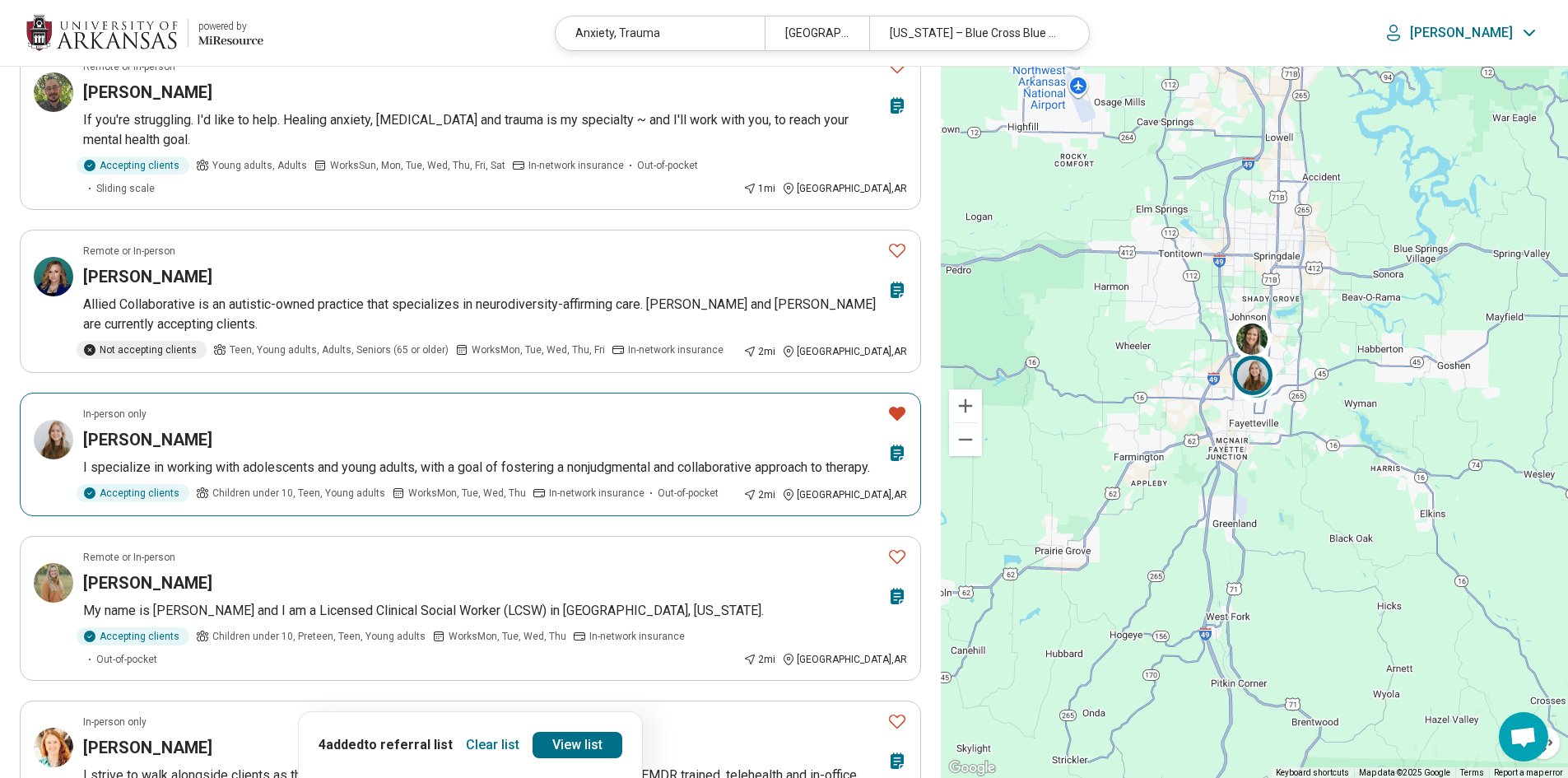
scroll to position [659, 0]
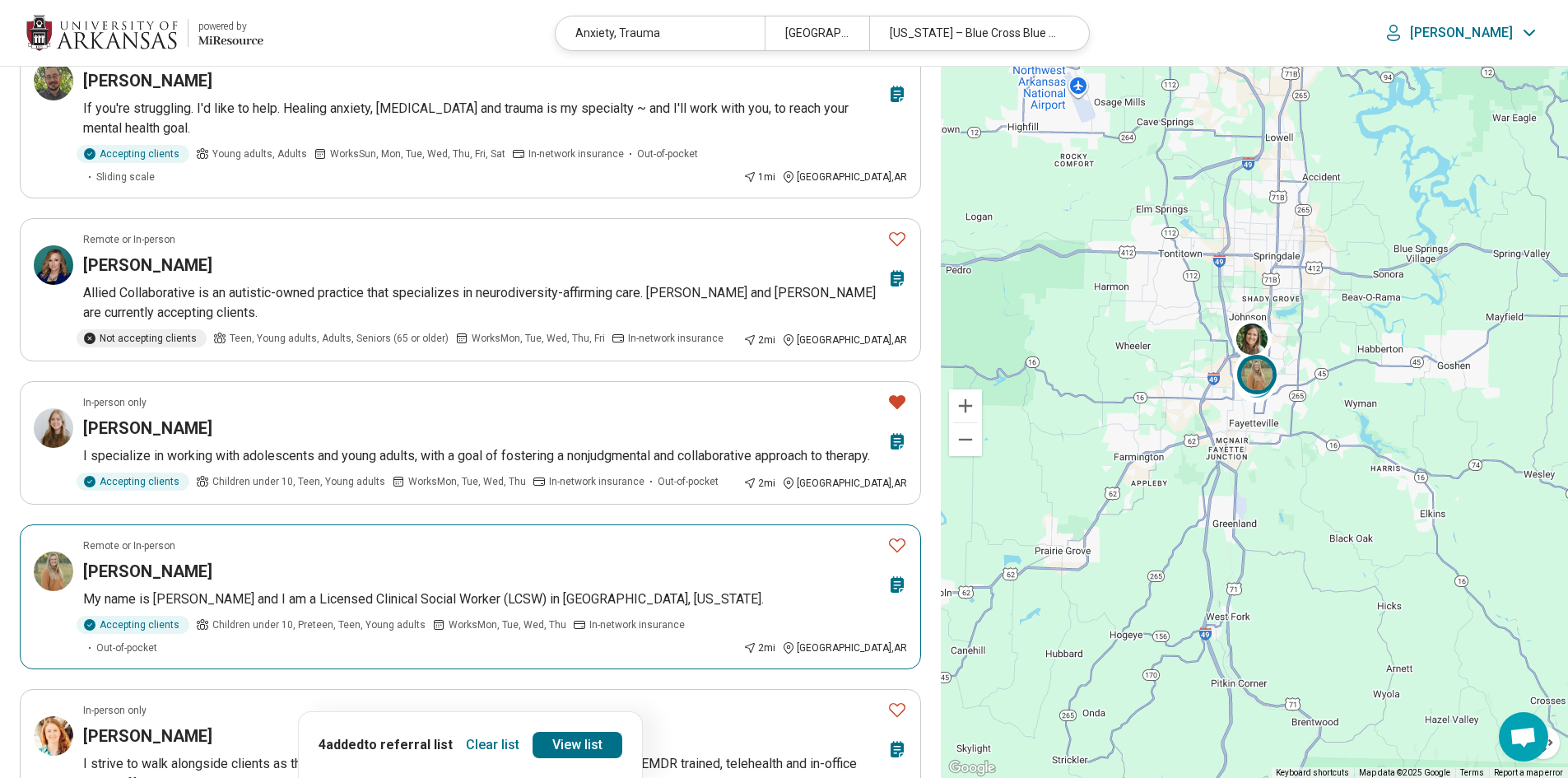
click at [889, 548] on icon "Favorite" at bounding box center [897, 544] width 19 height 19
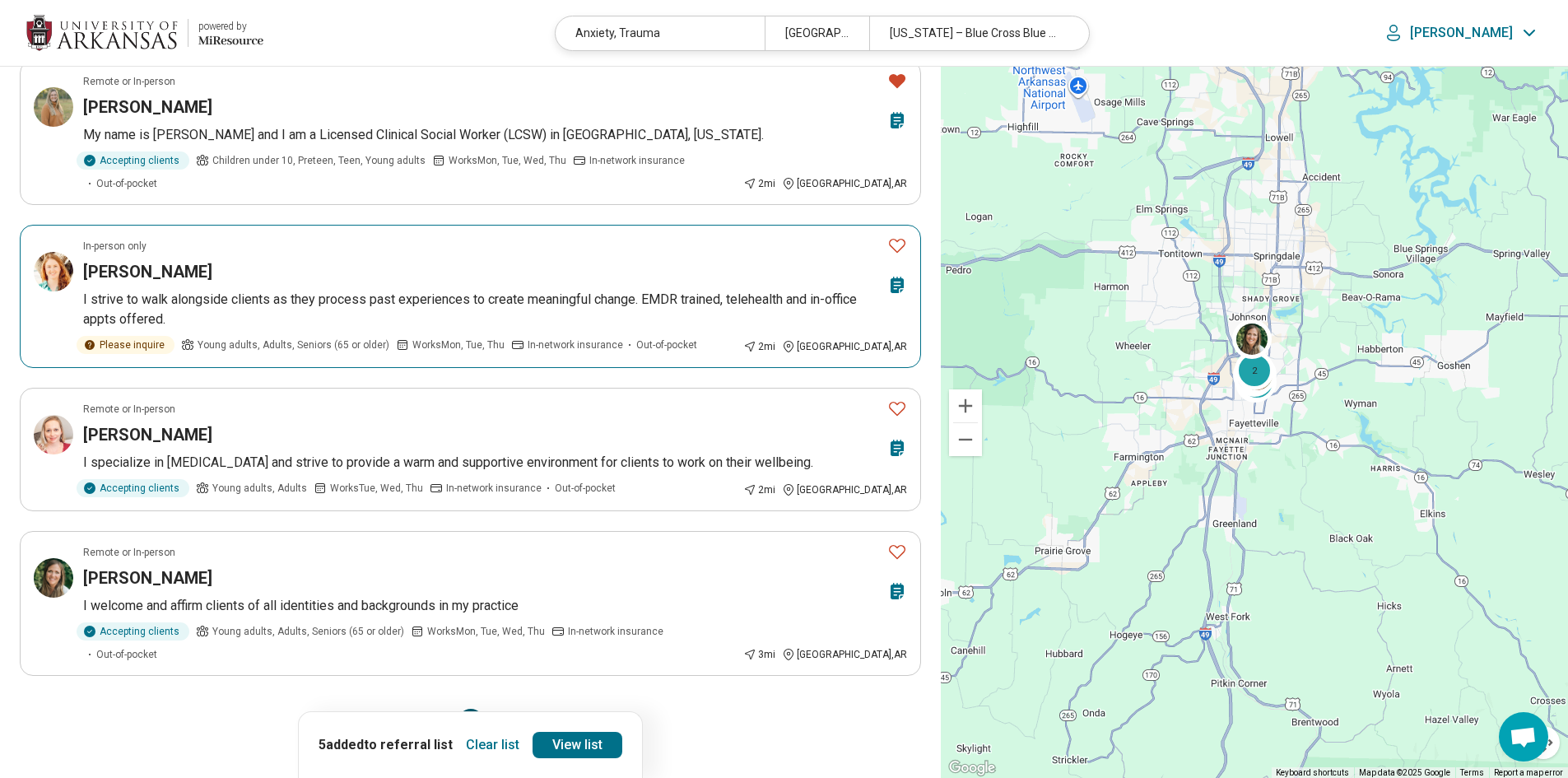
scroll to position [1153, 0]
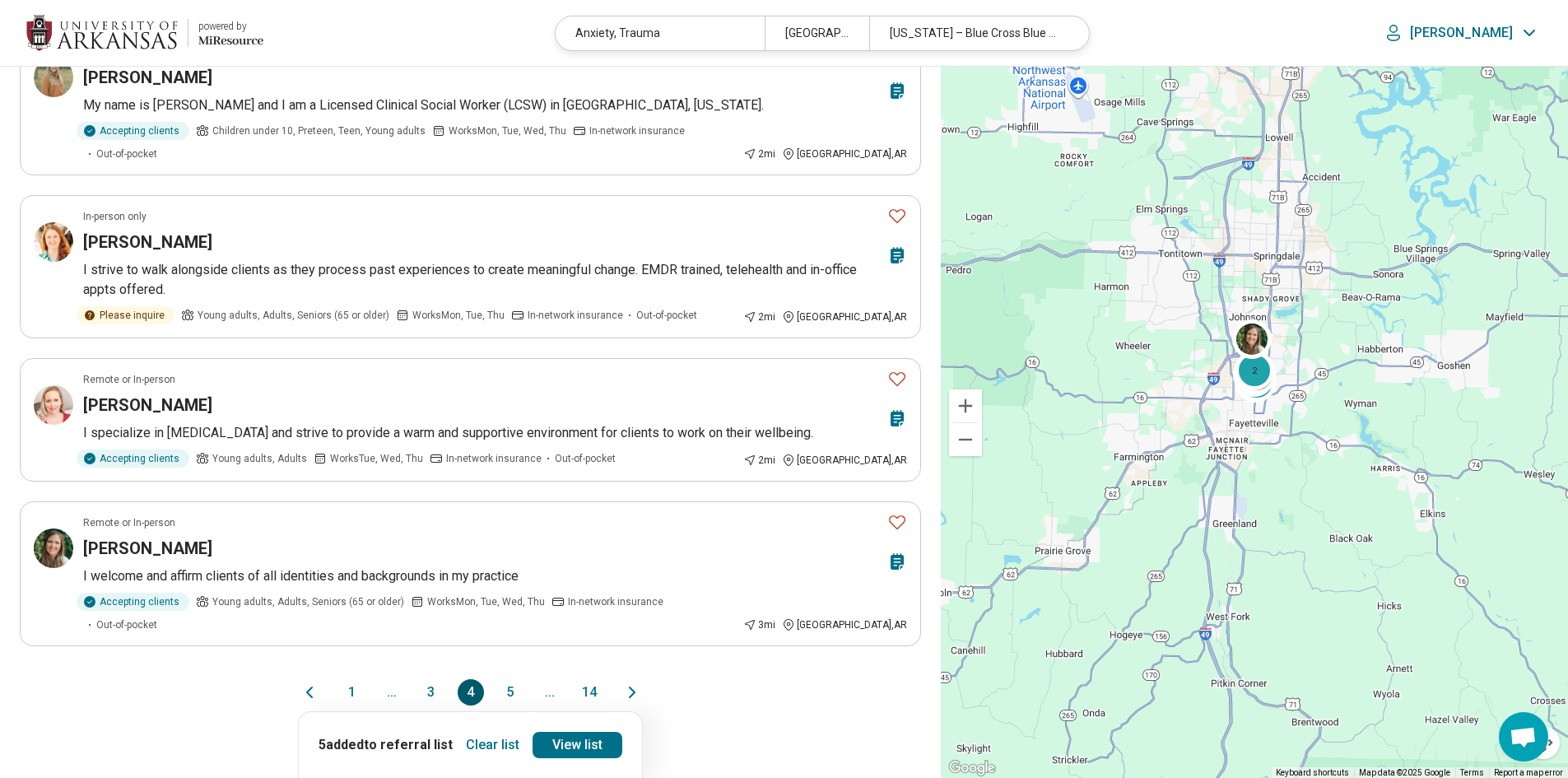
click at [421, 679] on button "3" at bounding box center [431, 692] width 26 height 26
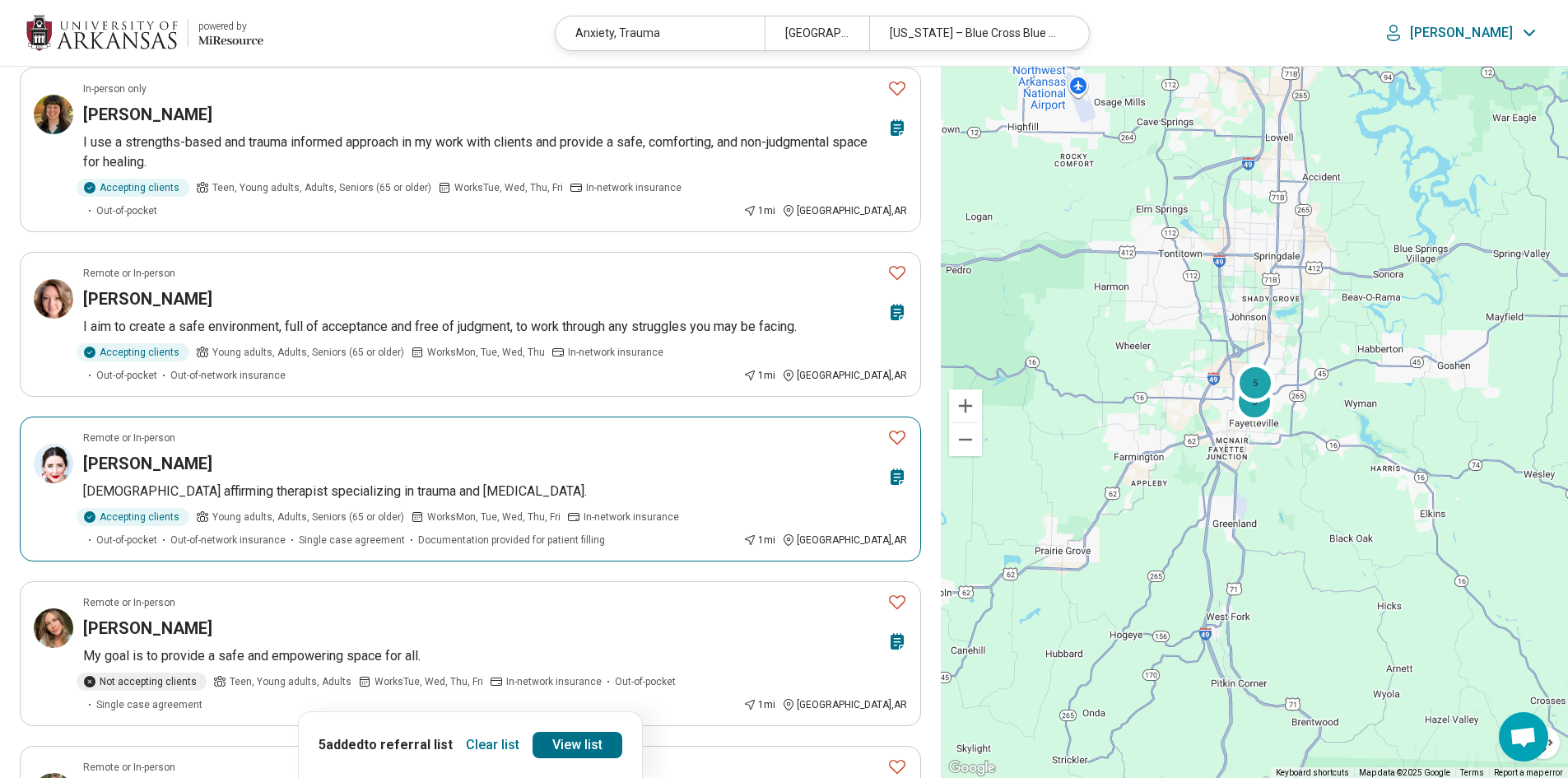
scroll to position [659, 0]
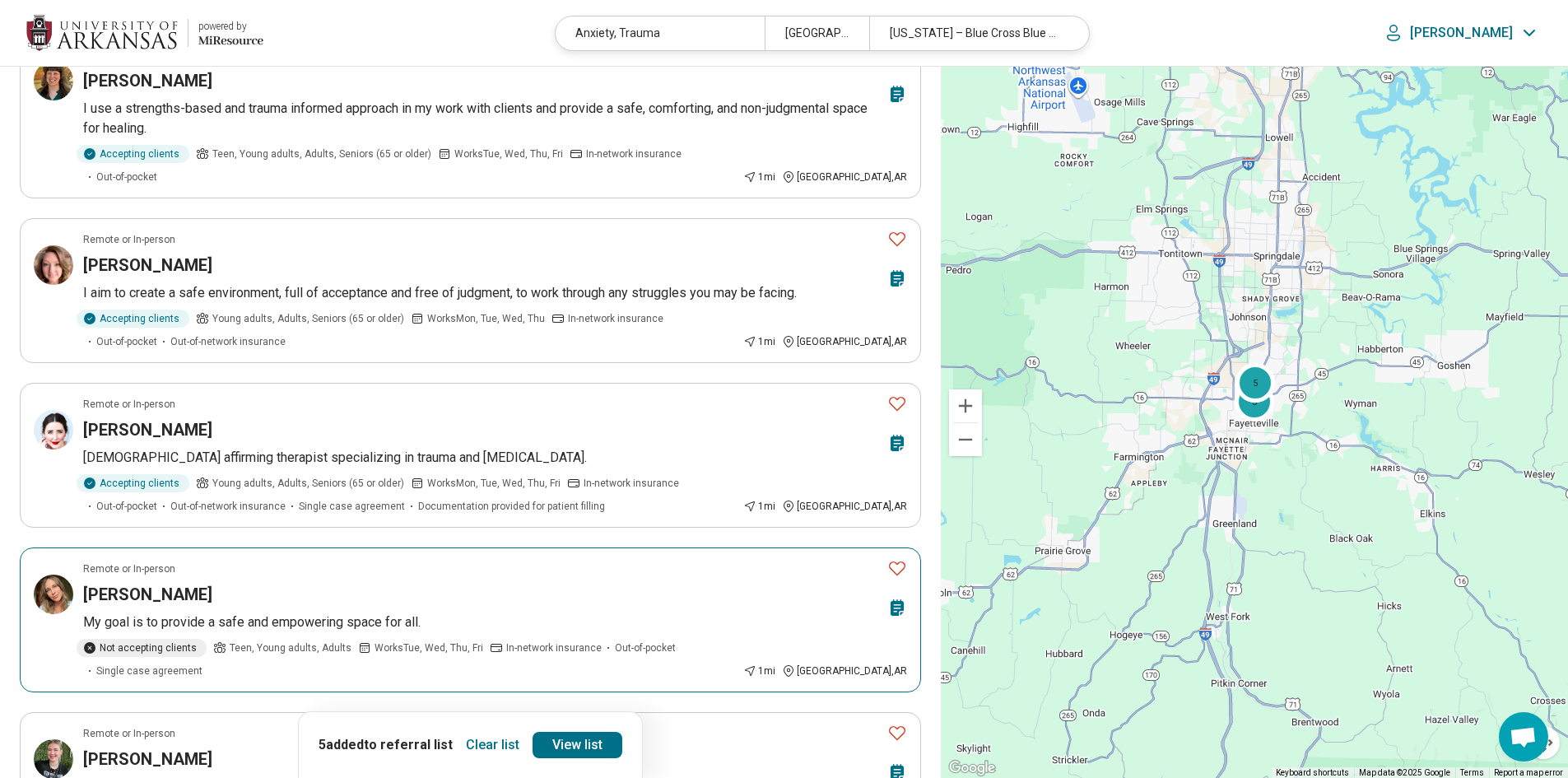
click at [893, 558] on icon "Favorite" at bounding box center [897, 567] width 19 height 19
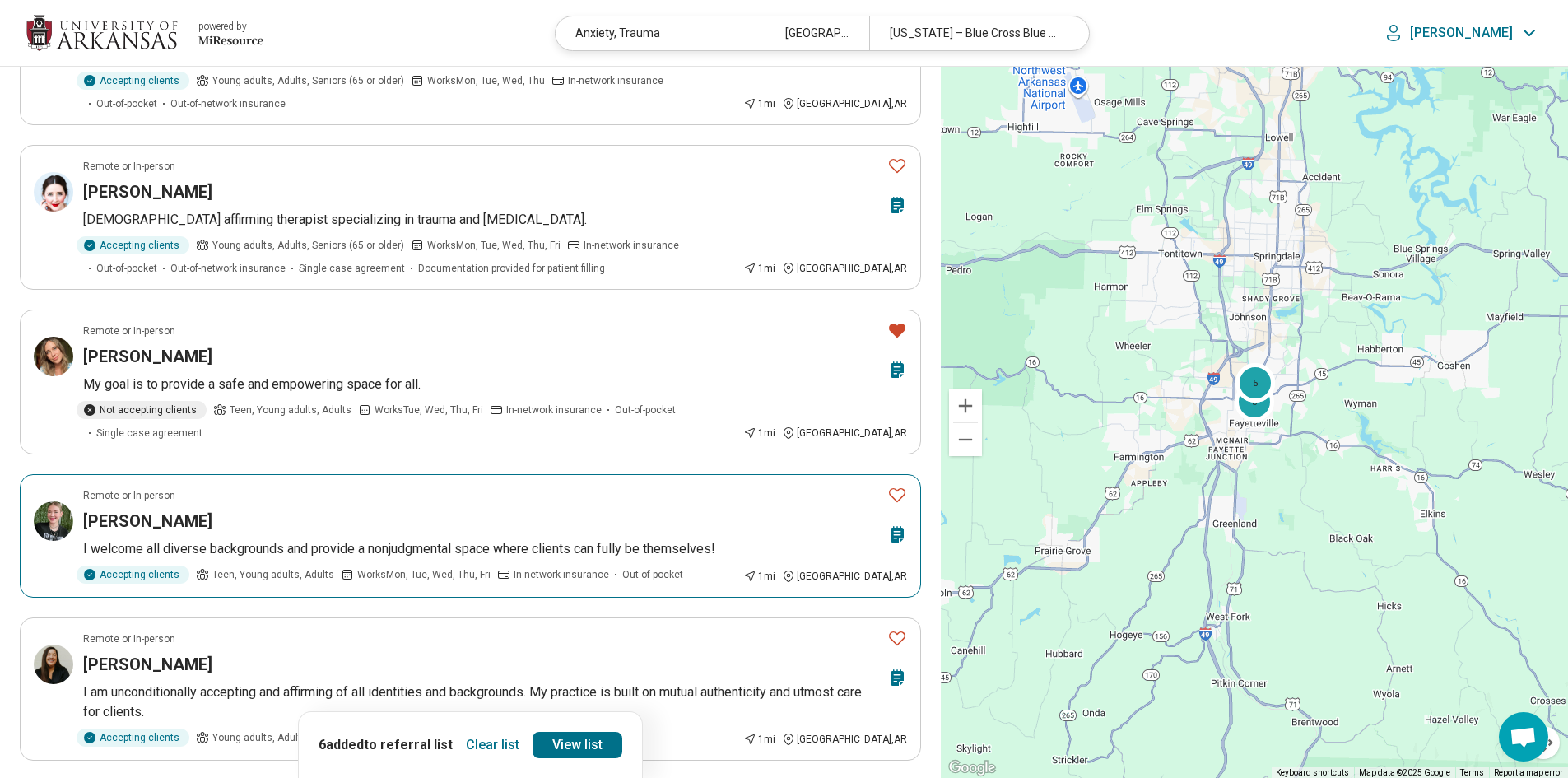
scroll to position [906, 0]
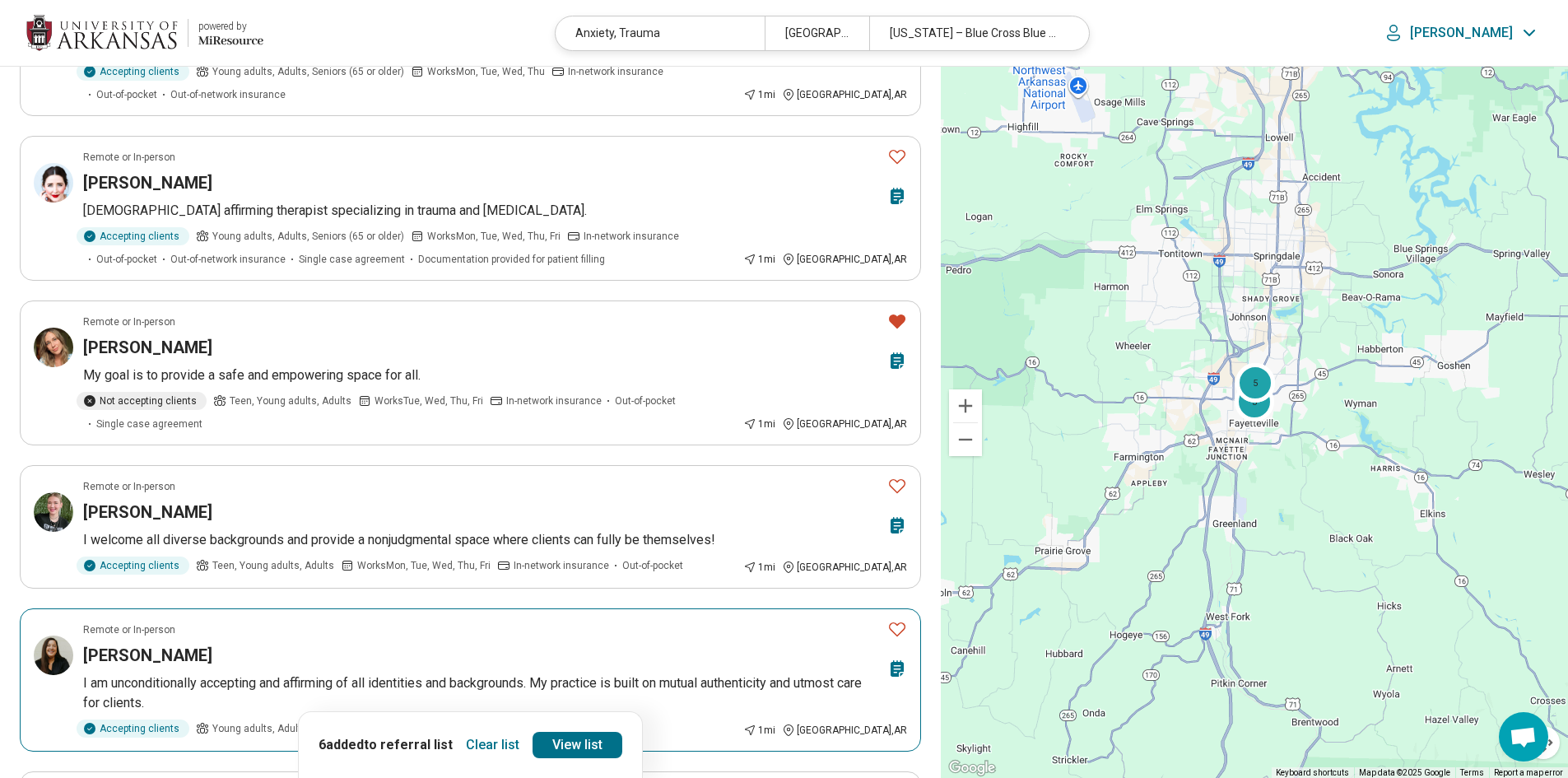
click at [896, 622] on icon "Favorite" at bounding box center [897, 629] width 16 height 14
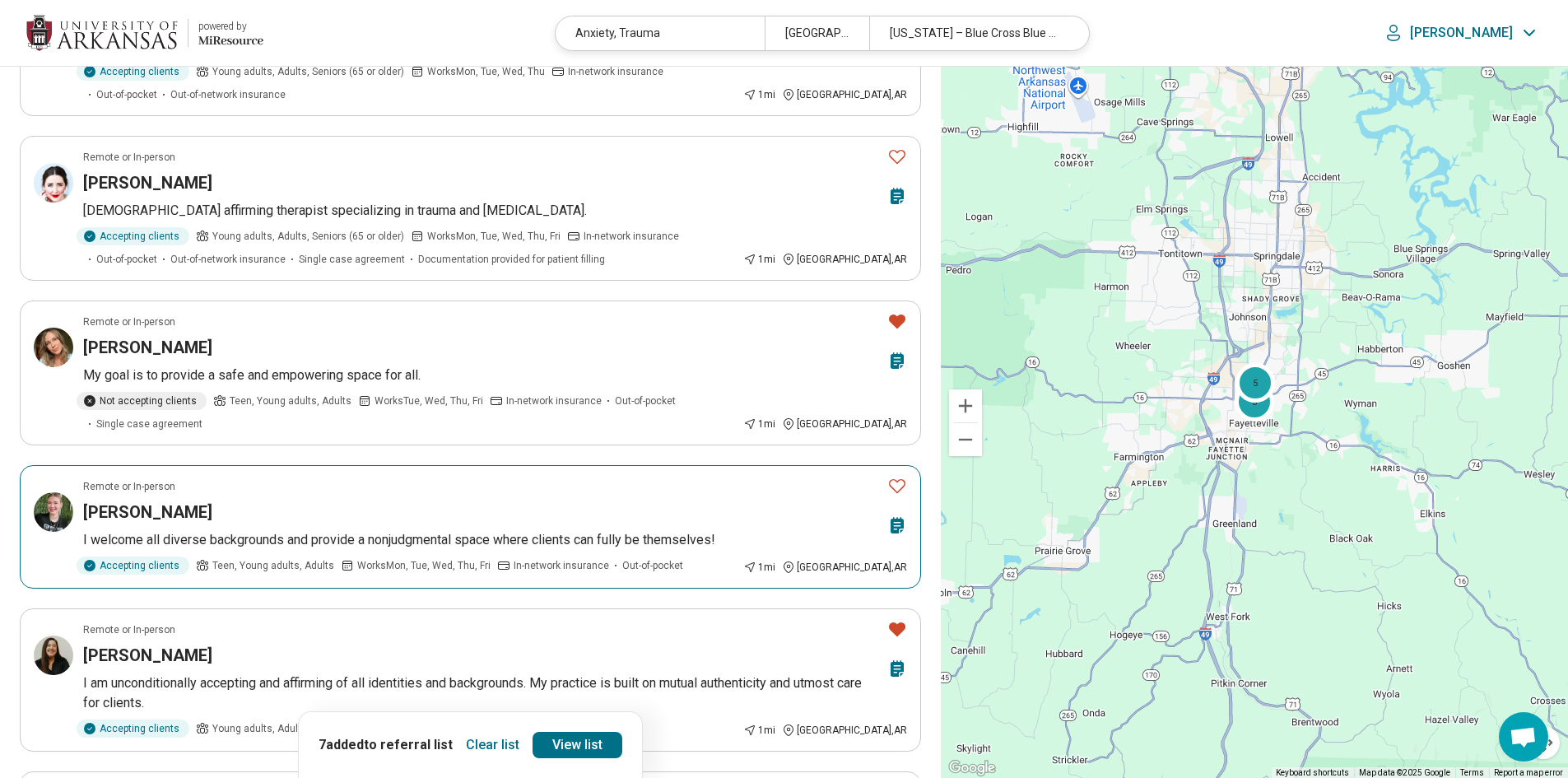
click at [889, 476] on icon "Favorite" at bounding box center [897, 485] width 19 height 19
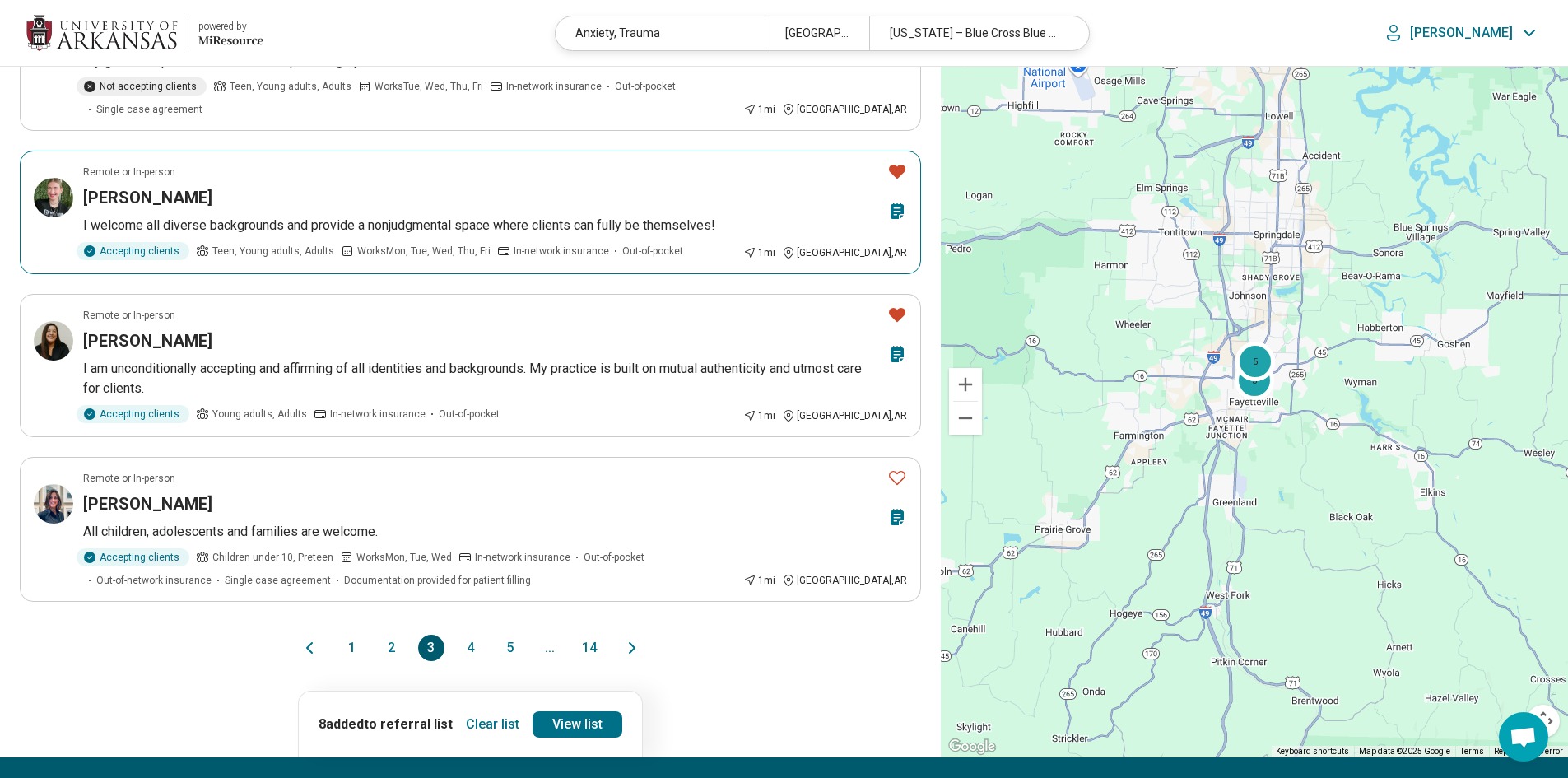
scroll to position [1235, 0]
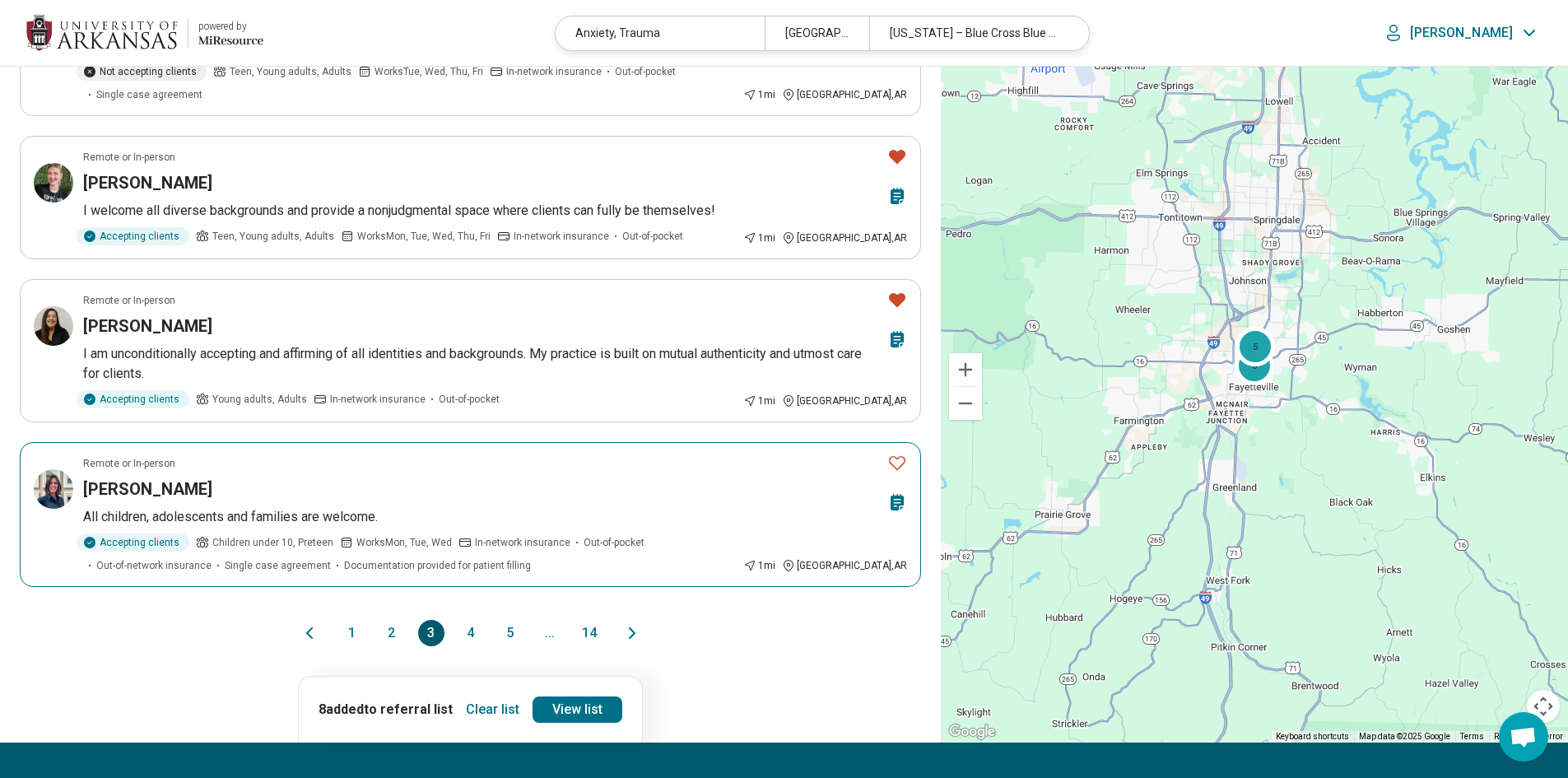
click at [904, 453] on icon "Favorite" at bounding box center [897, 462] width 19 height 19
click at [388, 620] on button "2" at bounding box center [391, 632] width 26 height 26
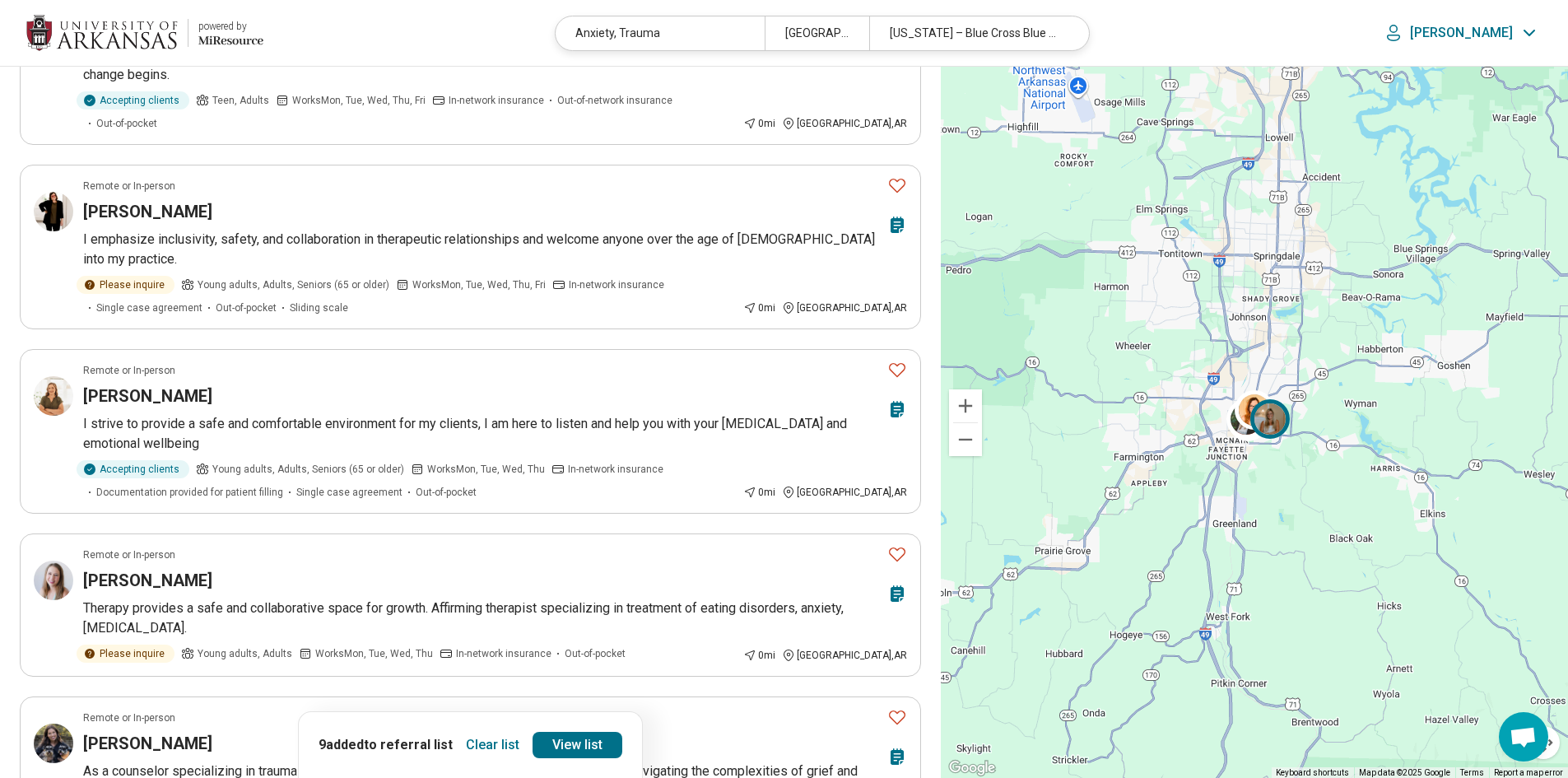
scroll to position [0, 0]
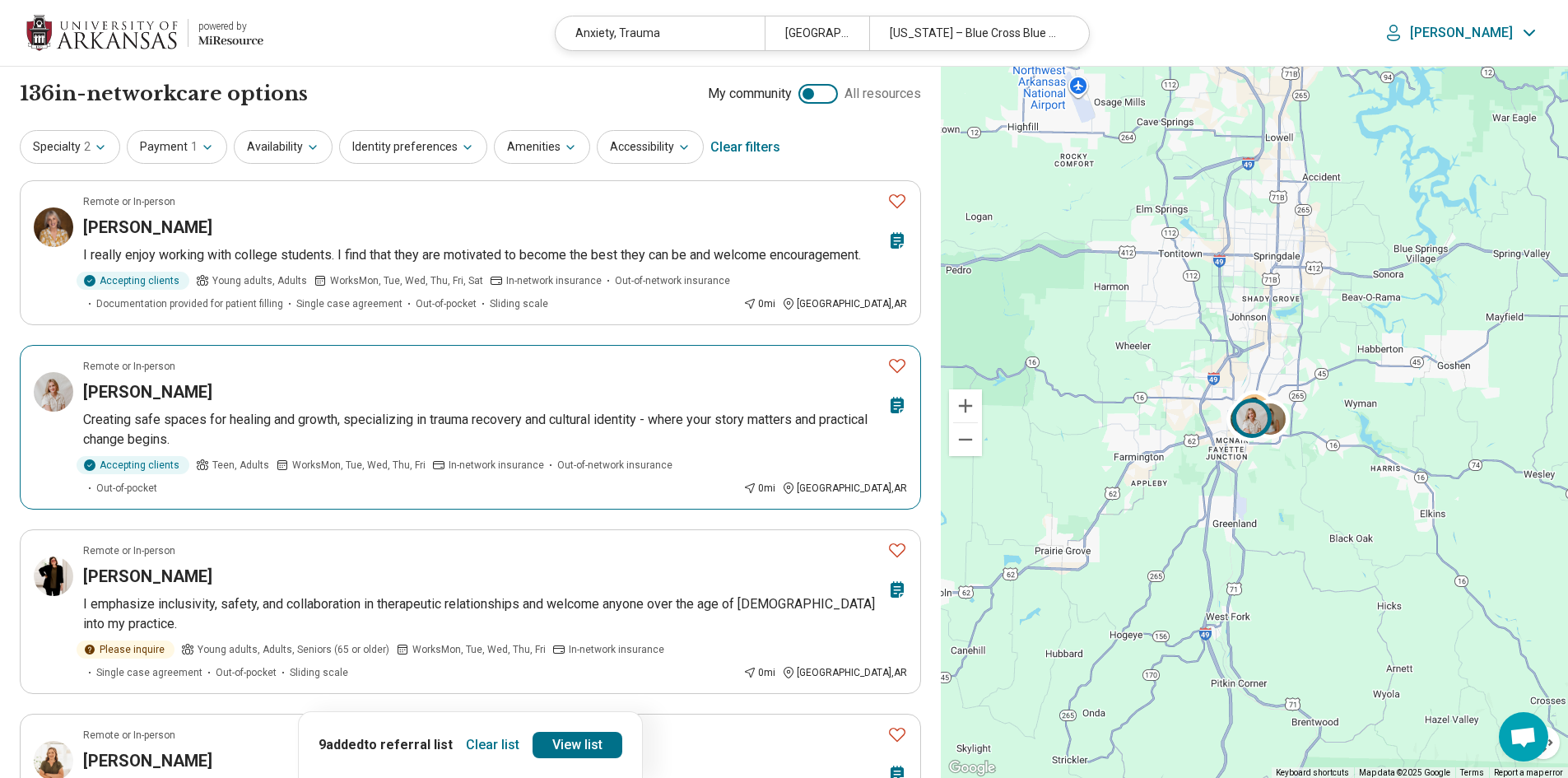
click at [910, 361] on button "Favorite" at bounding box center [897, 366] width 33 height 34
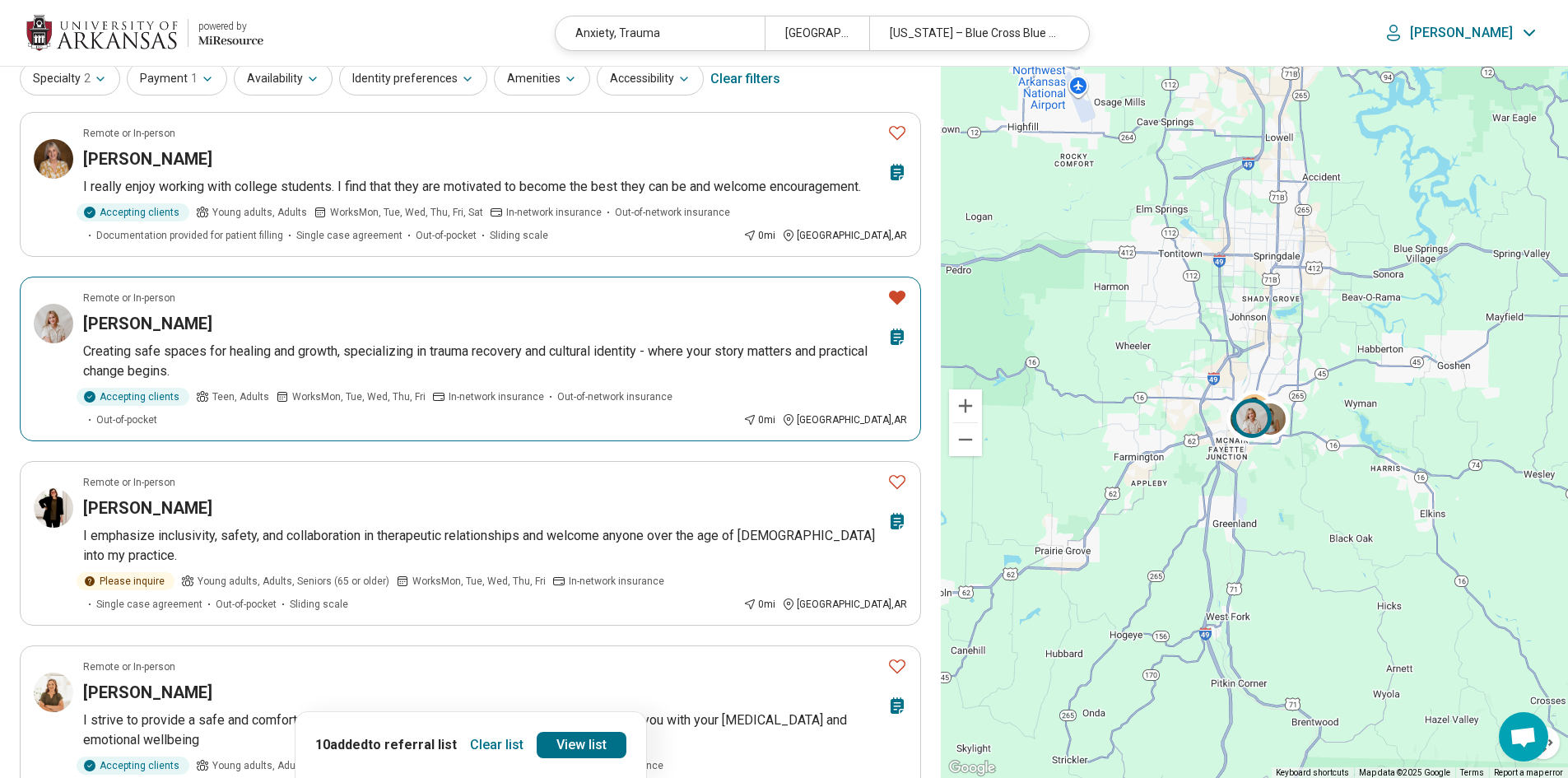
scroll to position [165, 0]
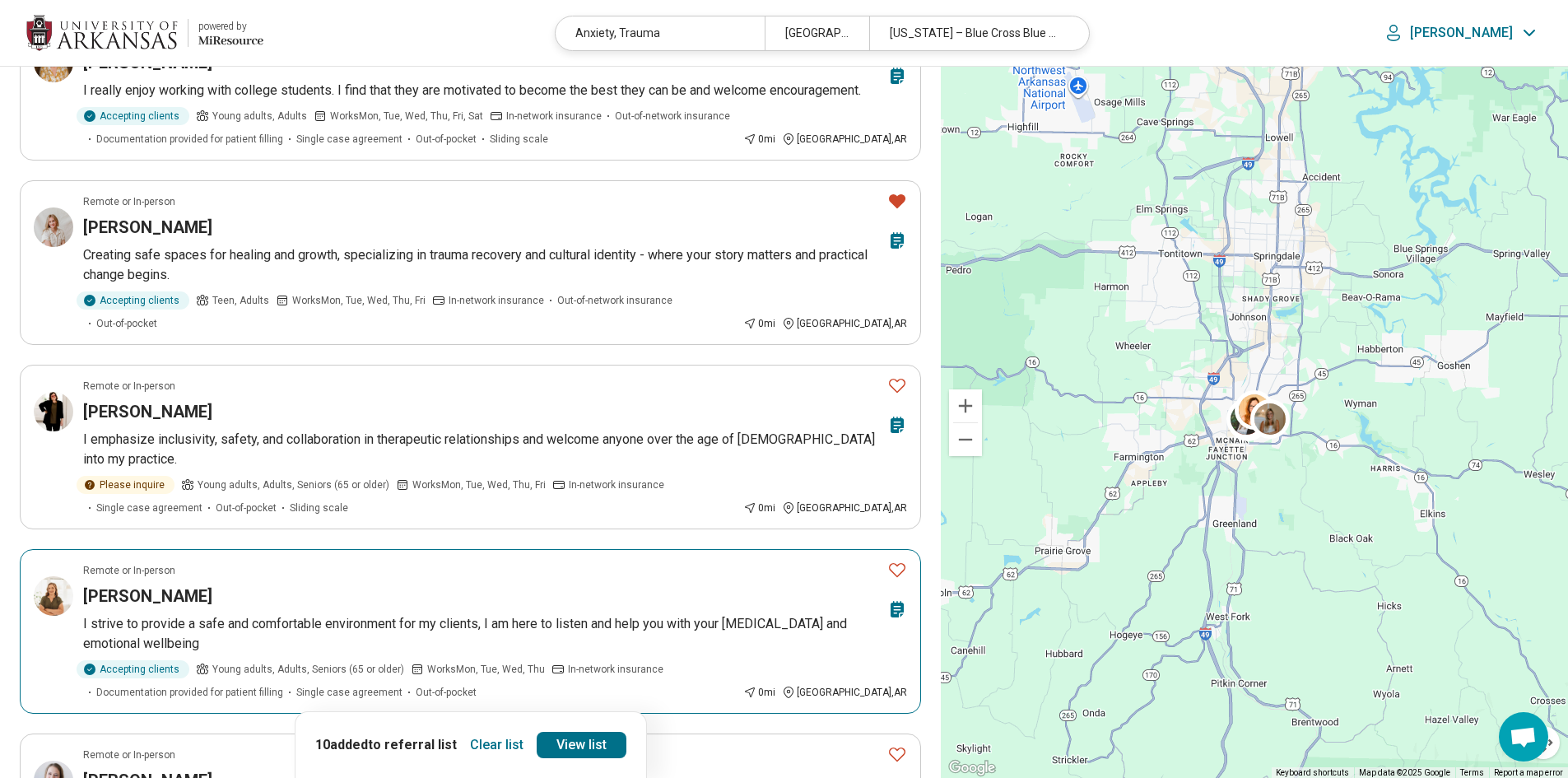
click at [899, 560] on icon "Favorite" at bounding box center [897, 569] width 19 height 19
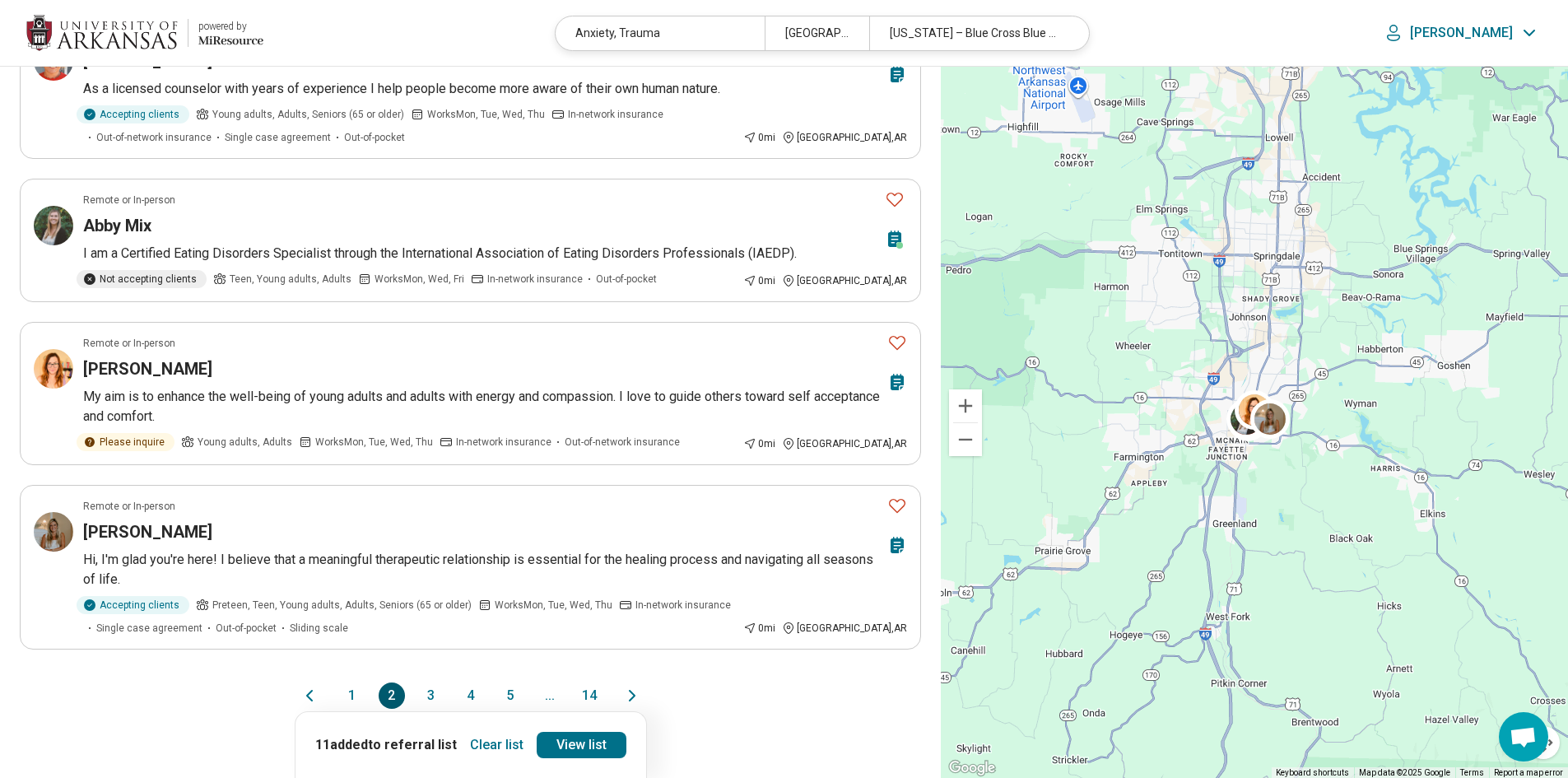
scroll to position [1235, 0]
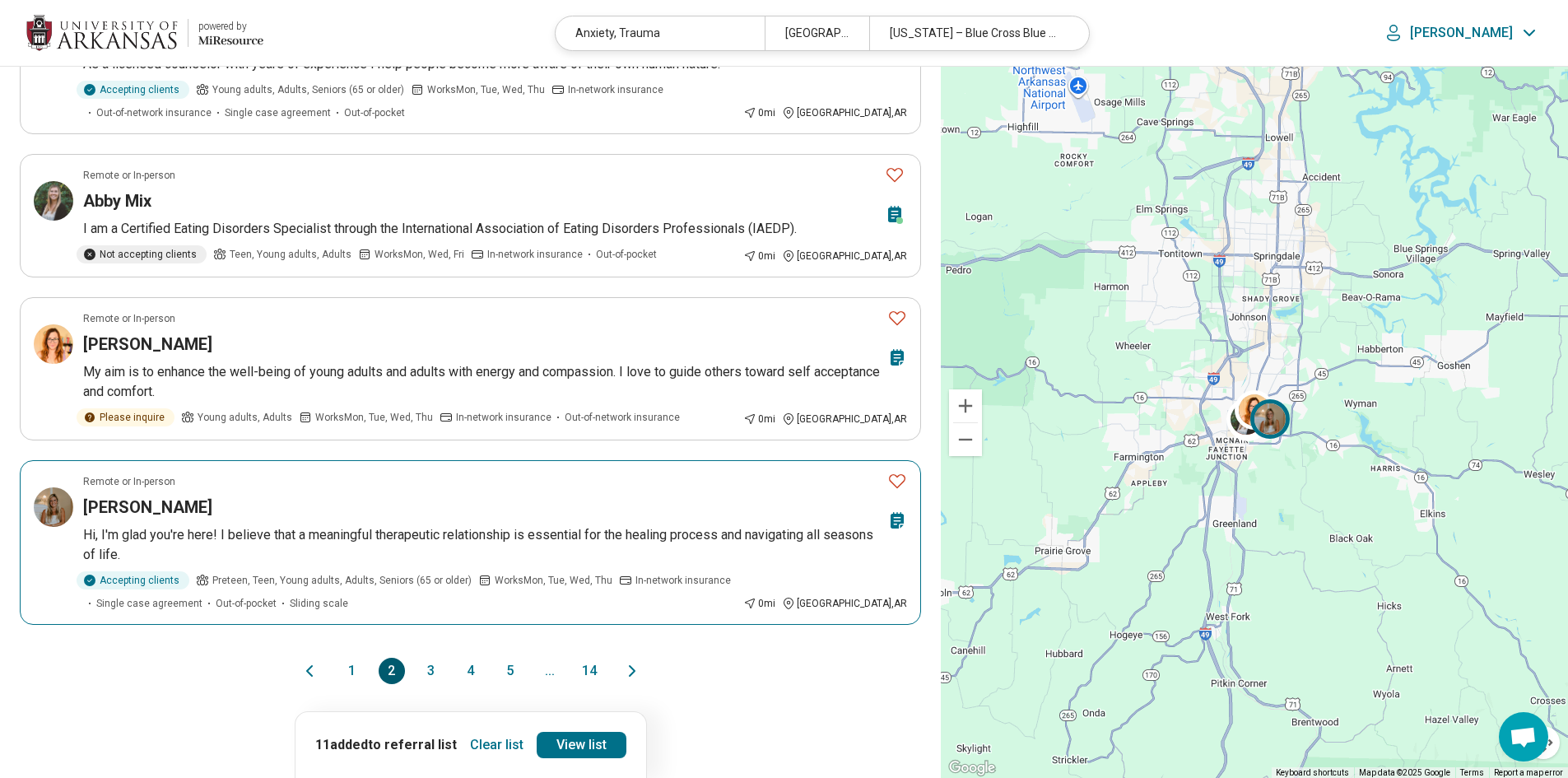
click at [900, 471] on icon "Favorite" at bounding box center [897, 480] width 19 height 19
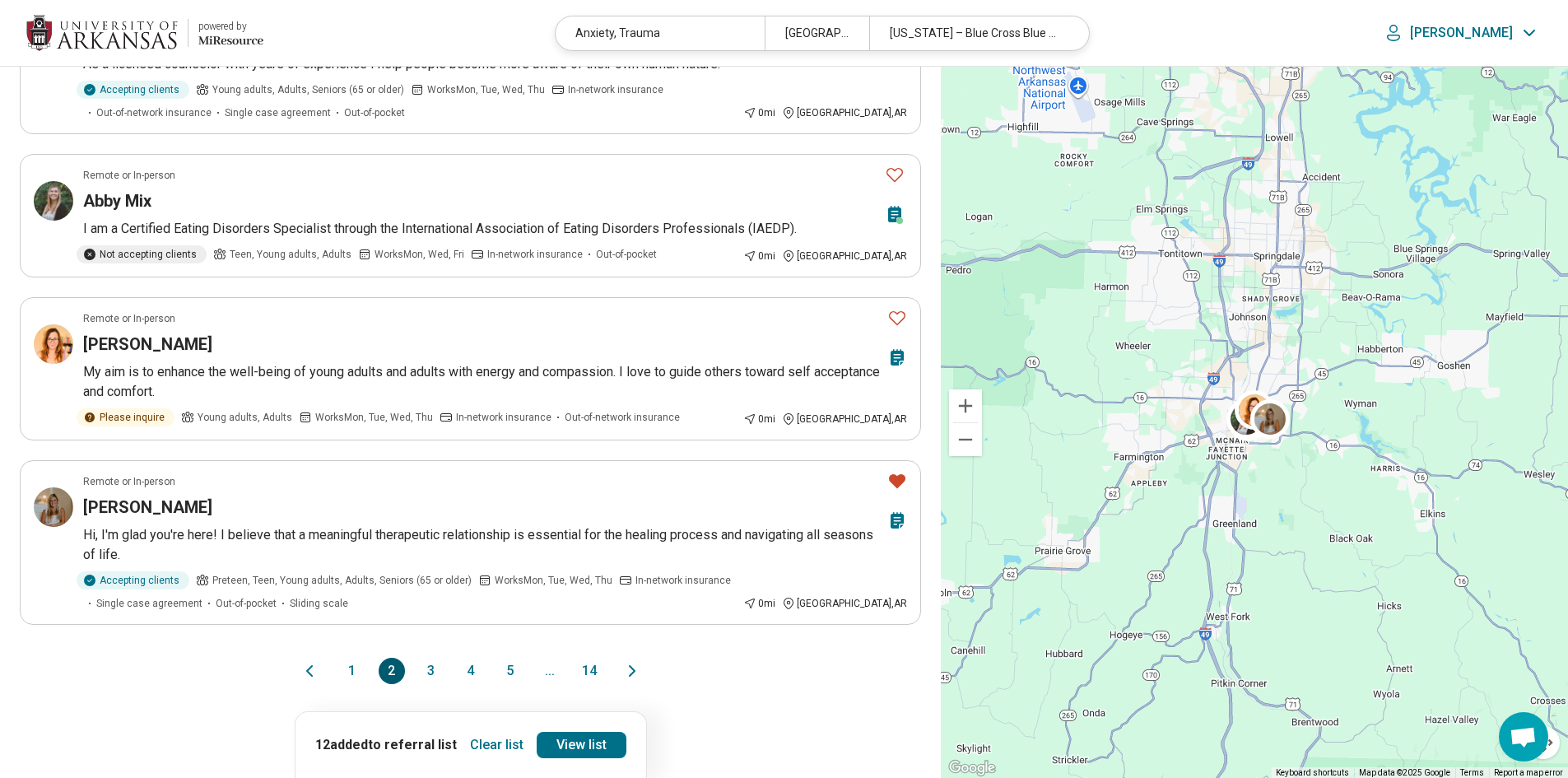
click at [355, 658] on button "1" at bounding box center [352, 670] width 26 height 26
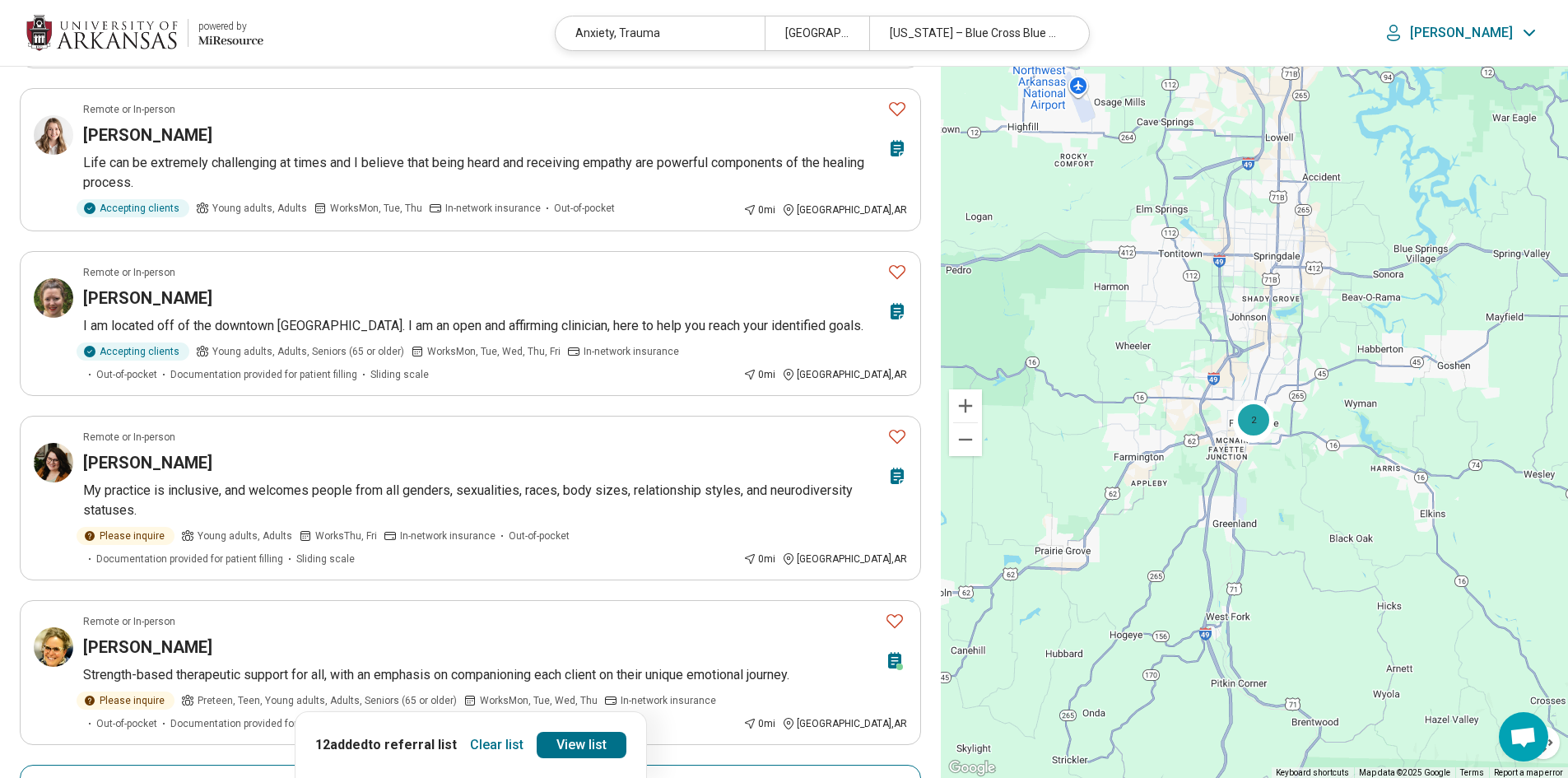
scroll to position [0, 0]
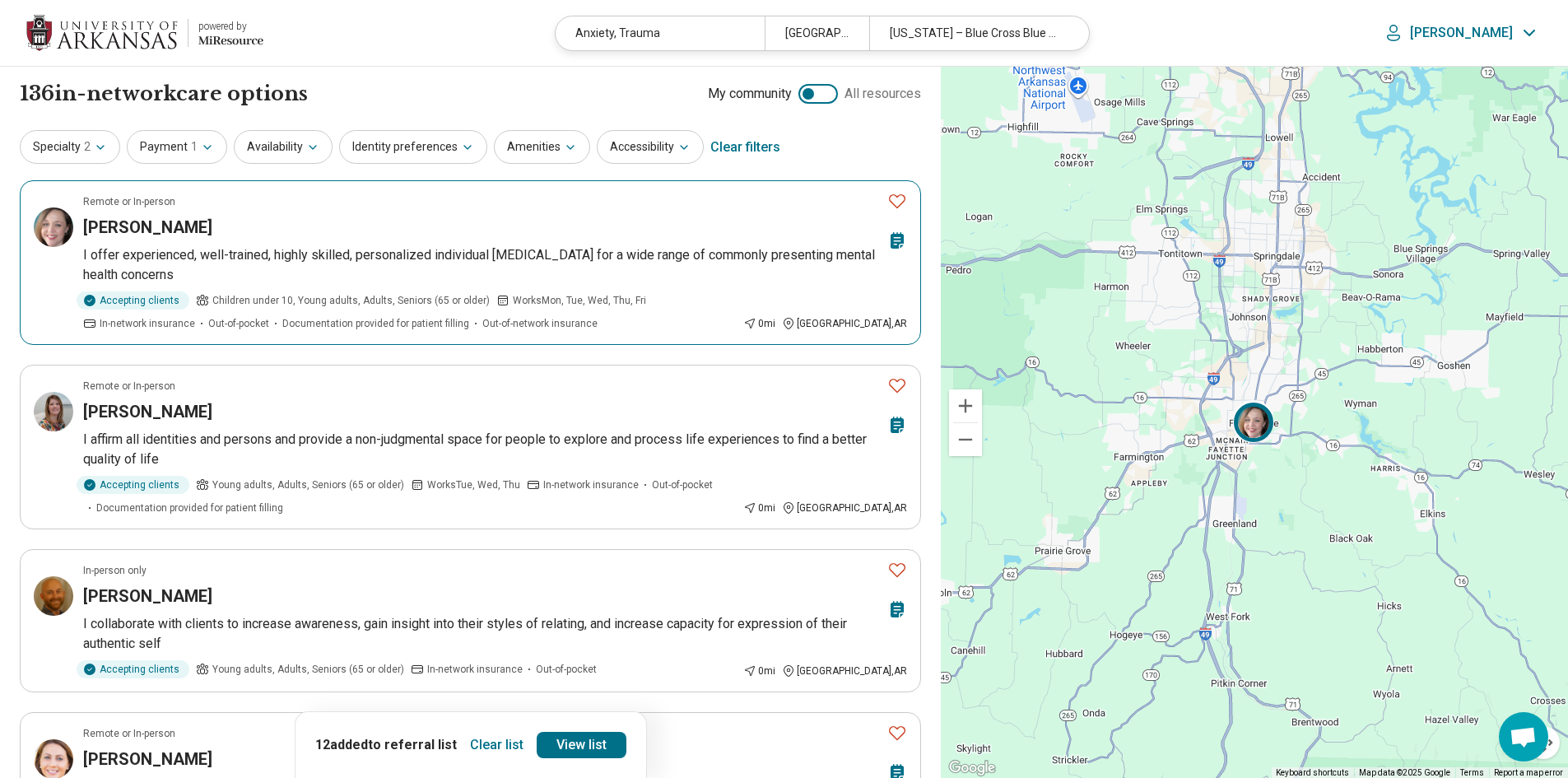
click at [905, 208] on icon "Favorite" at bounding box center [897, 201] width 19 height 19
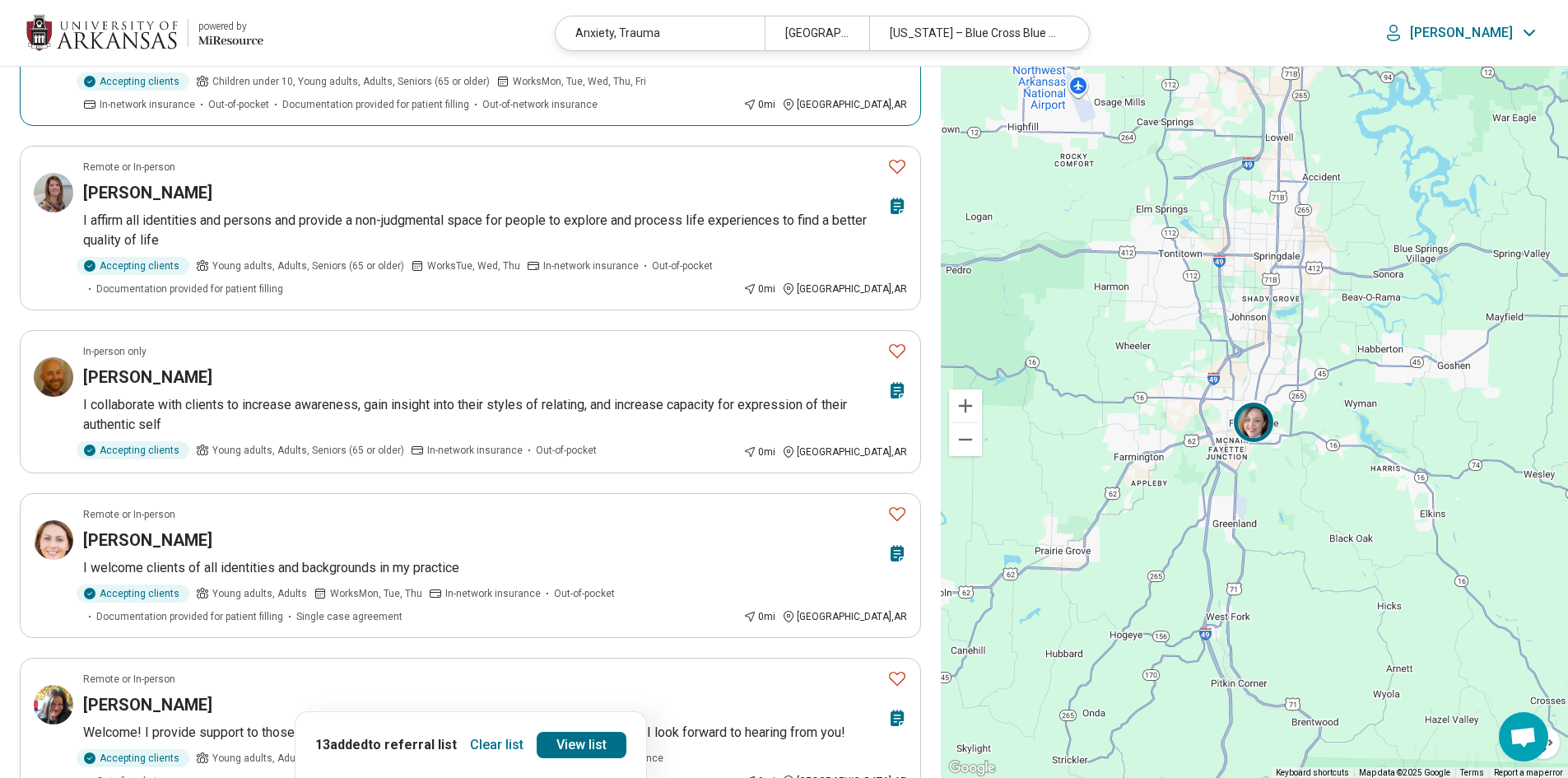
scroll to position [247, 0]
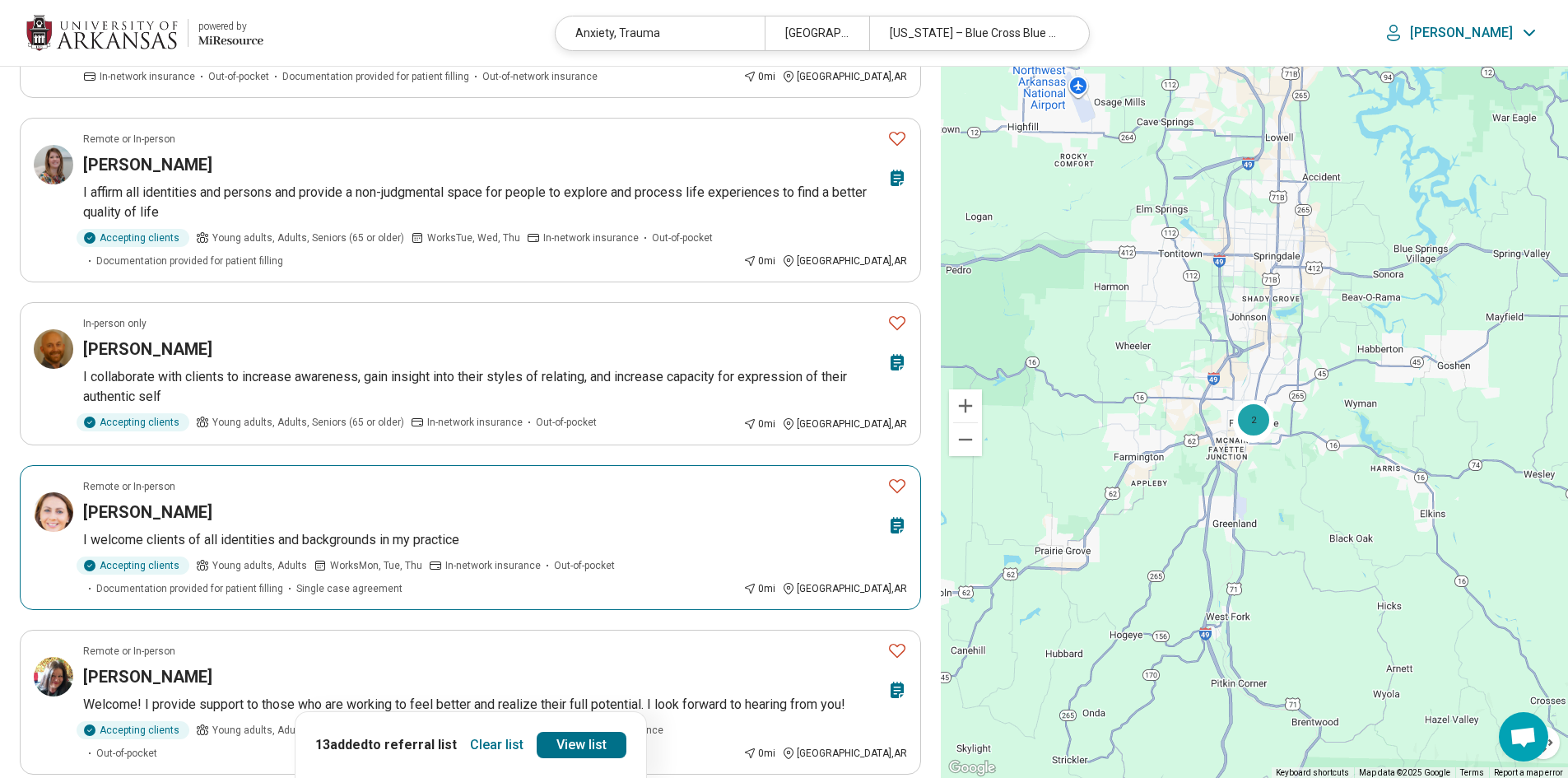
click at [898, 480] on icon "Favorite" at bounding box center [897, 485] width 19 height 19
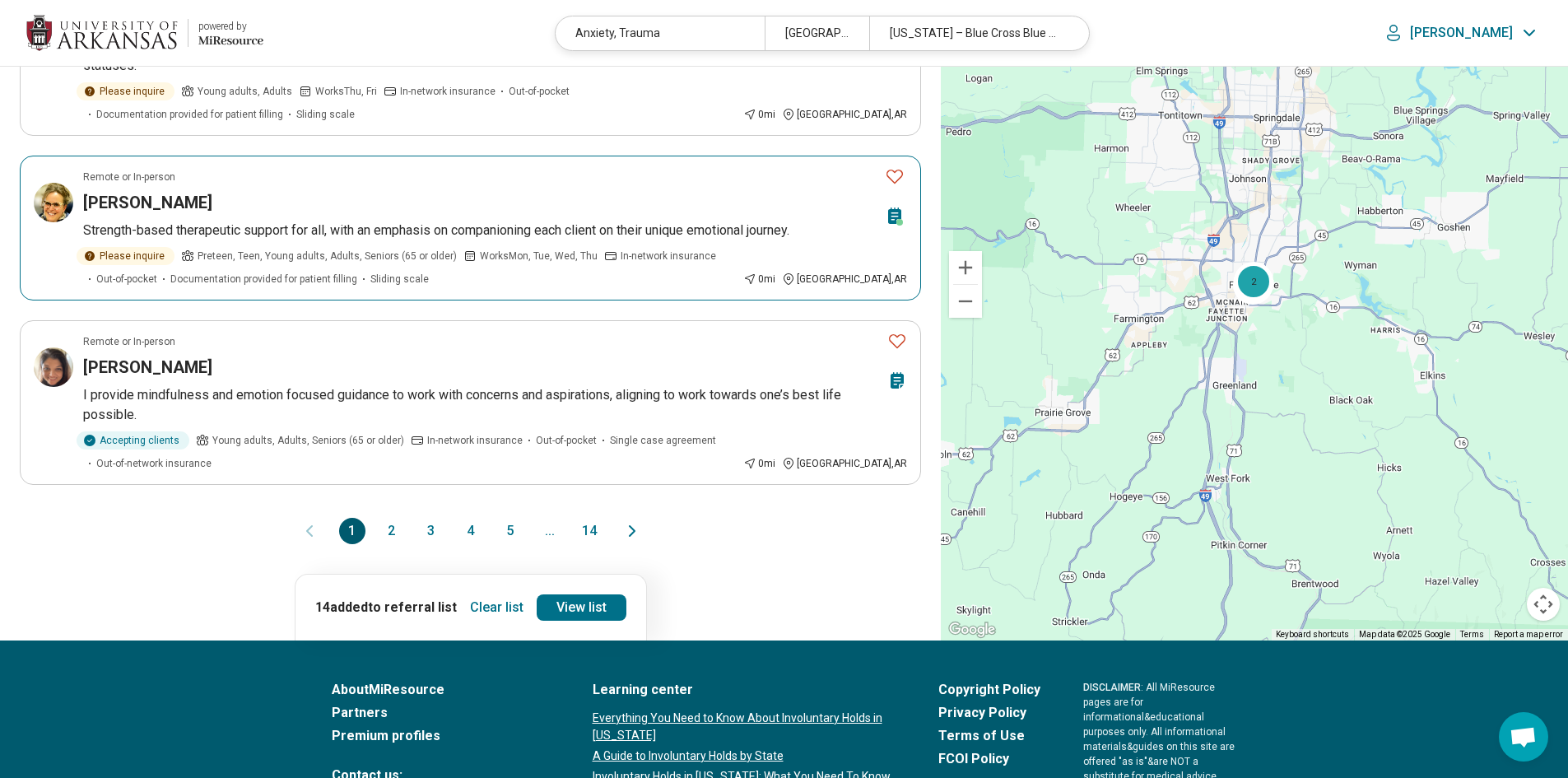
scroll to position [1400, 0]
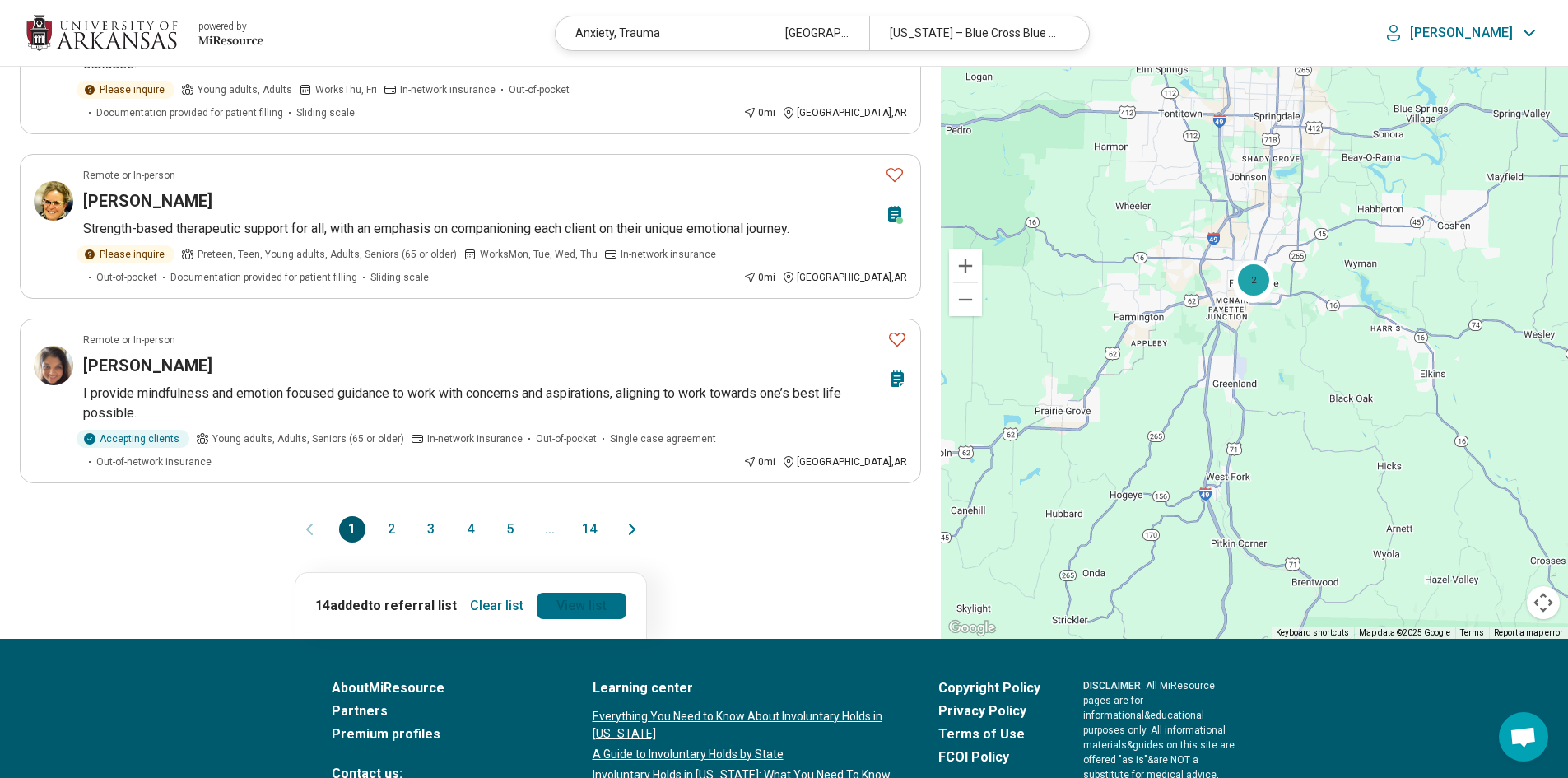
click at [610, 593] on link "View list" at bounding box center [581, 605] width 90 height 26
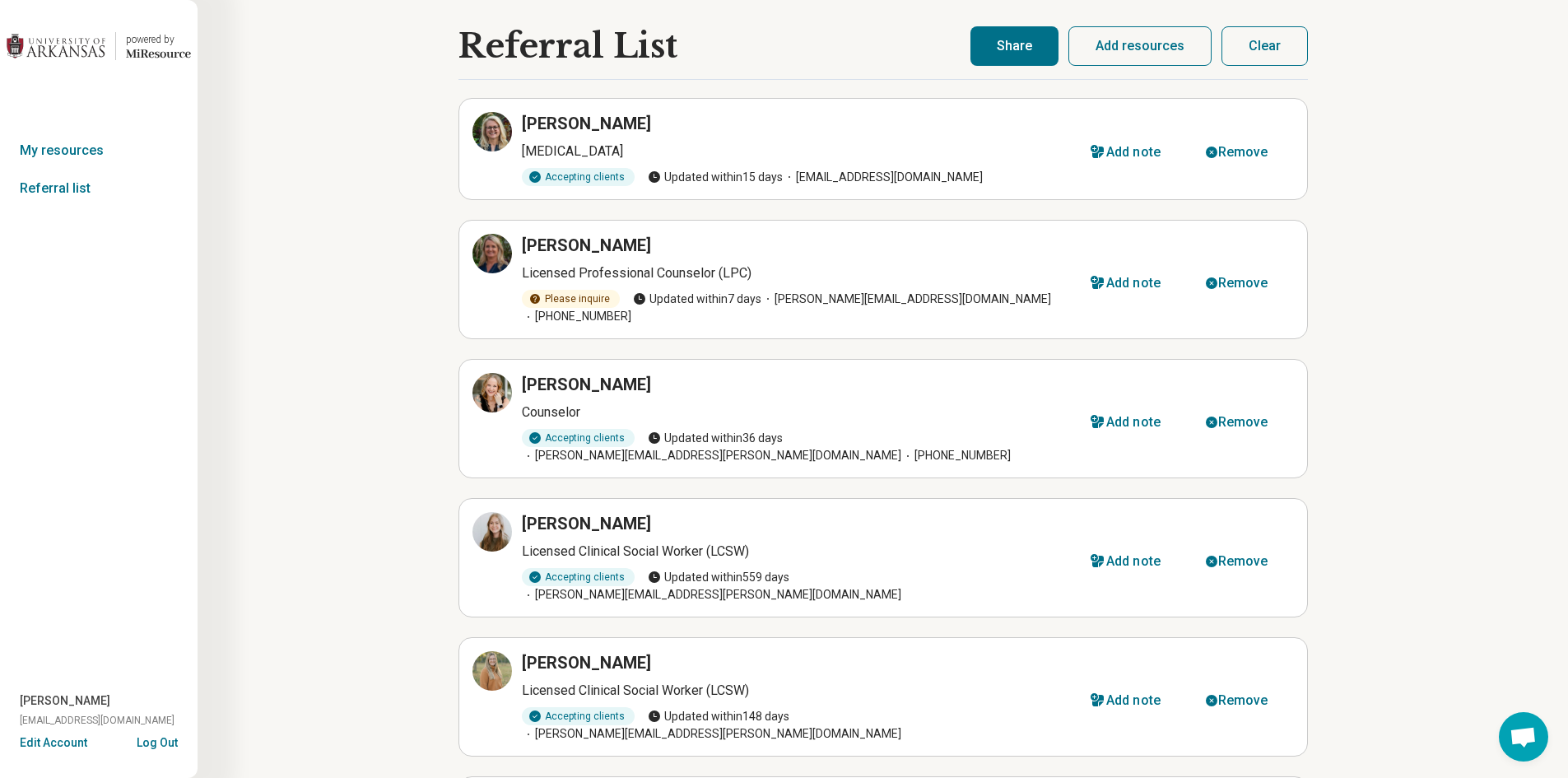
click at [1001, 60] on button "Share" at bounding box center [1015, 46] width 88 height 40
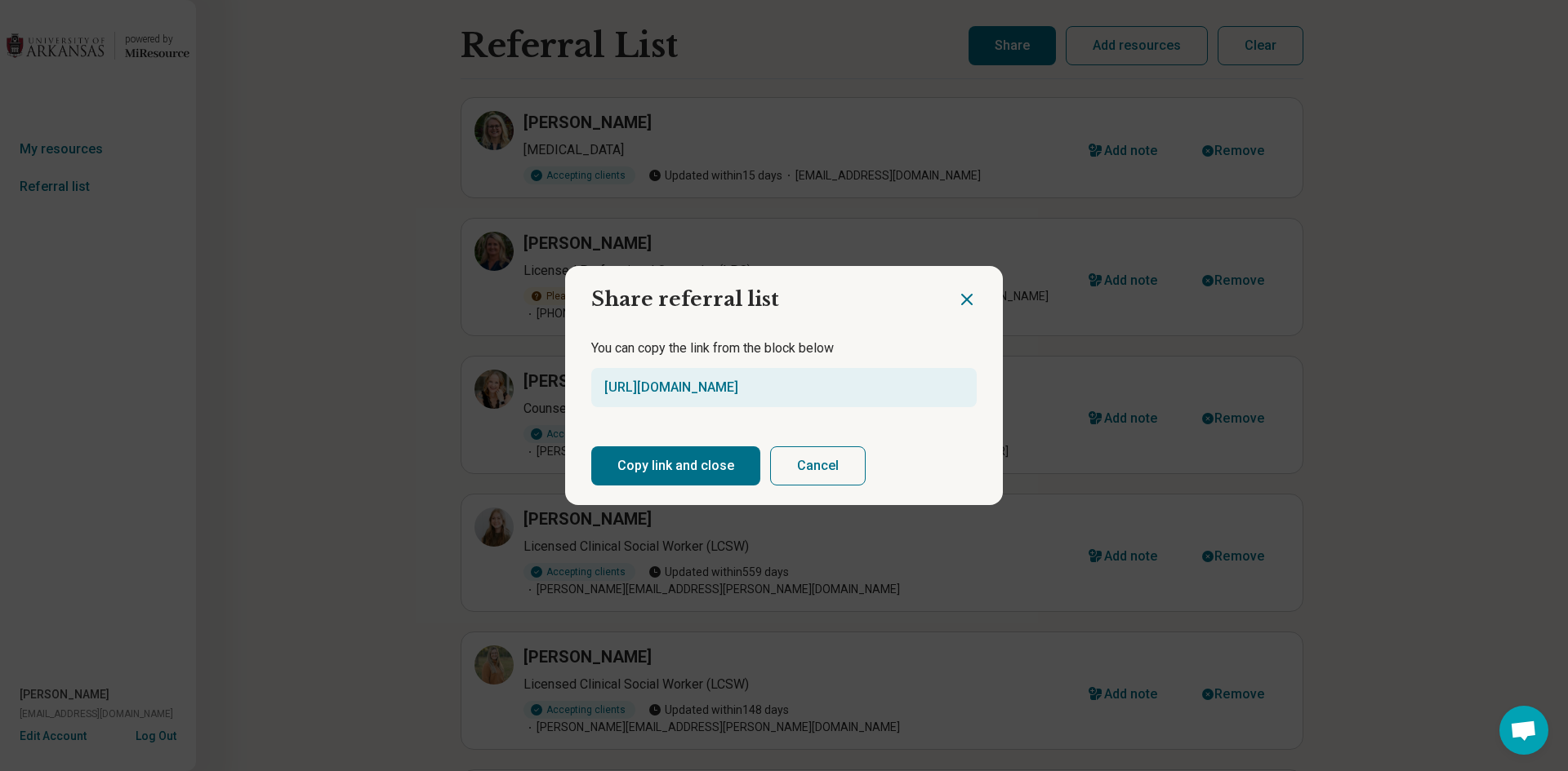
drag, startPoint x: 590, startPoint y: 384, endPoint x: 942, endPoint y: 372, distance: 352.2
click at [942, 372] on div "[URL][DOMAIN_NAME]" at bounding box center [783, 388] width 385 height 39
copy link "[URL][DOMAIN_NAME]"
click at [963, 300] on icon "Close dialog" at bounding box center [967, 300] width 10 height 10
